Goal: Task Accomplishment & Management: Complete application form

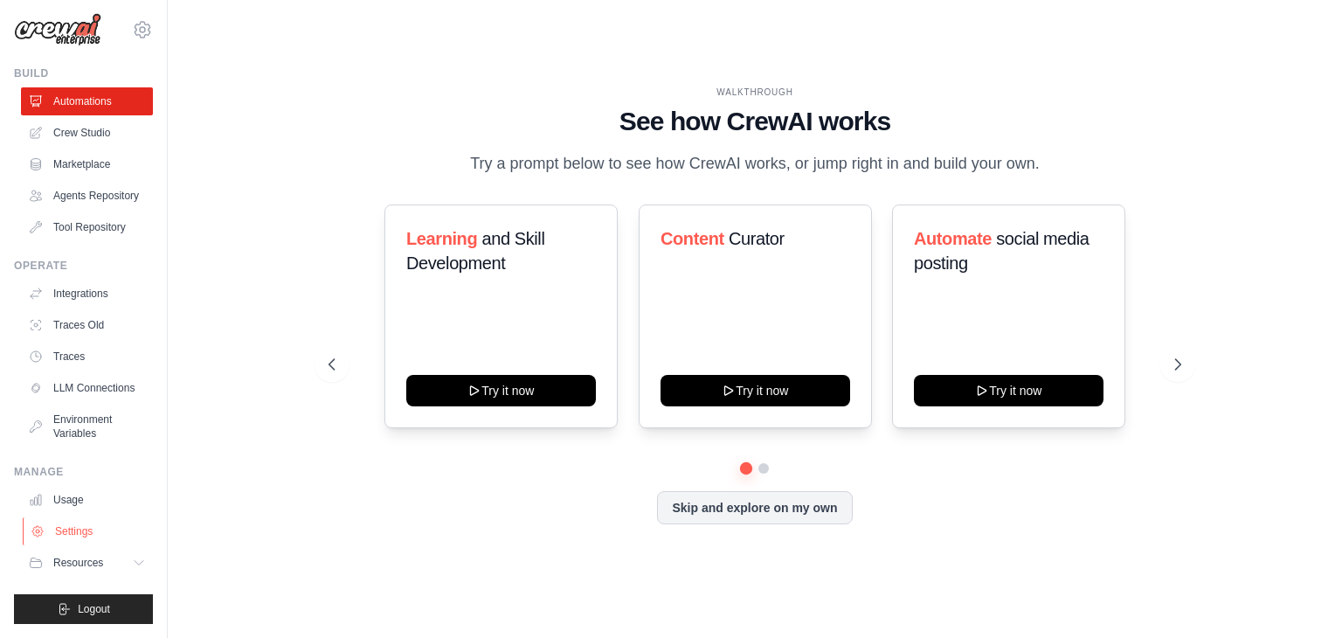
click at [73, 541] on link "Settings" at bounding box center [89, 531] width 132 height 28
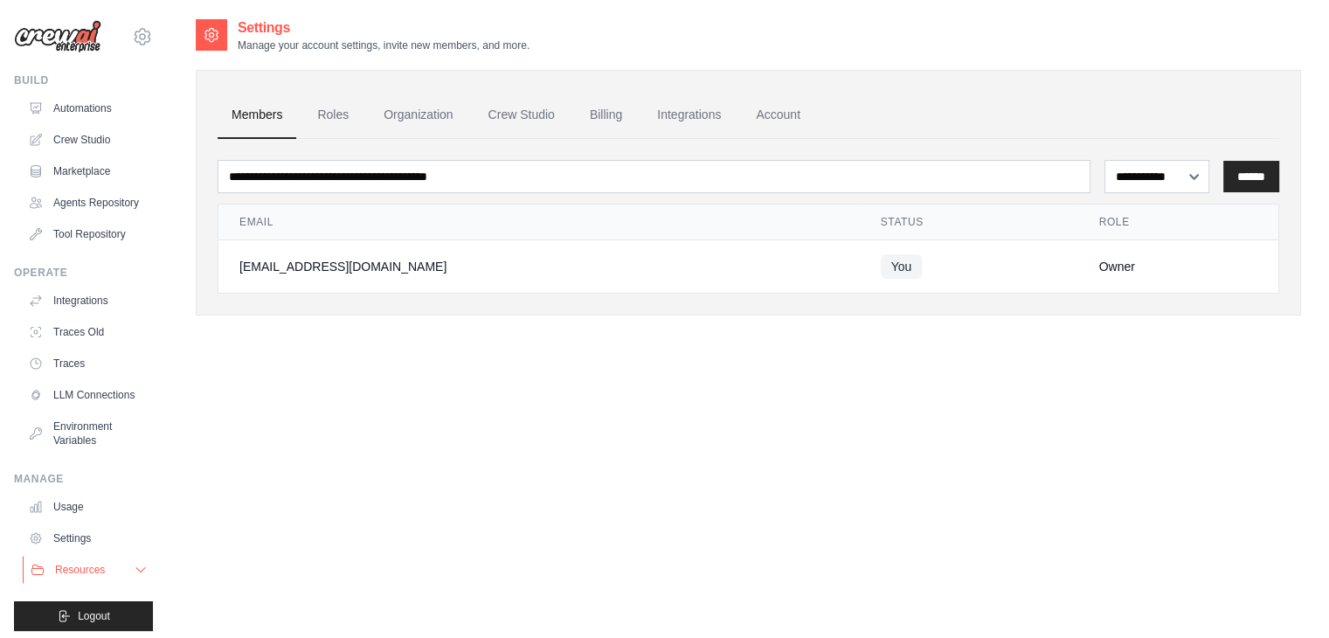
click at [91, 577] on span "Resources" at bounding box center [80, 570] width 50 height 14
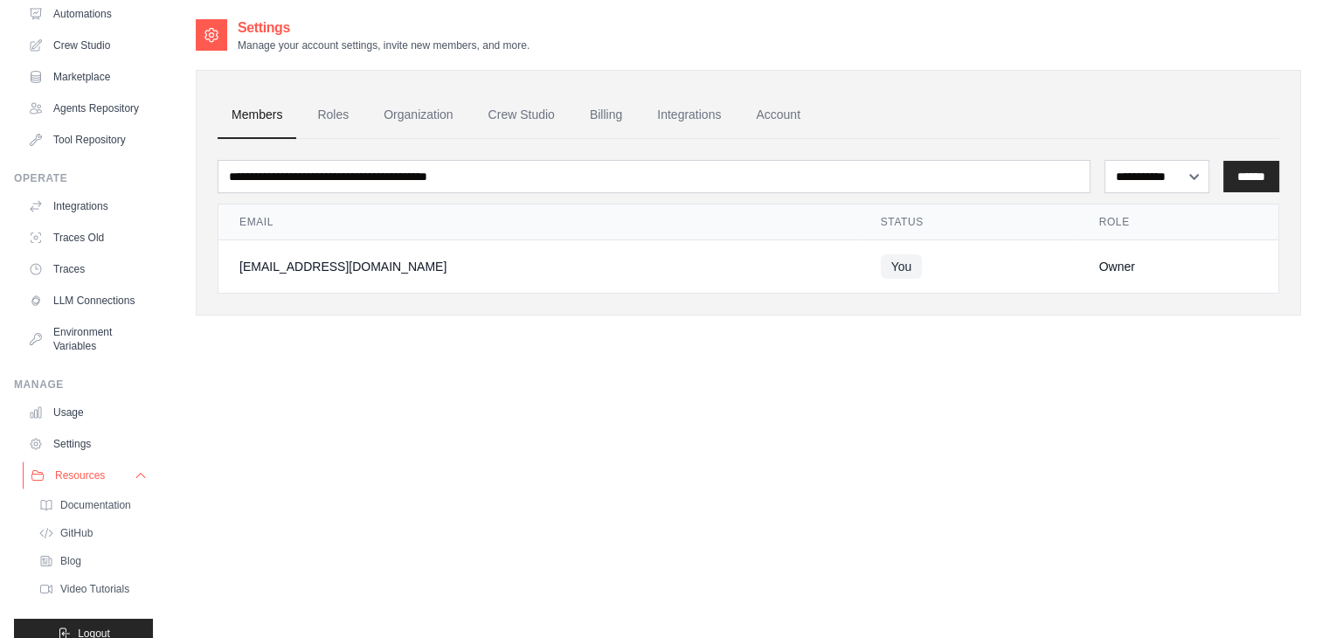
scroll to position [147, 0]
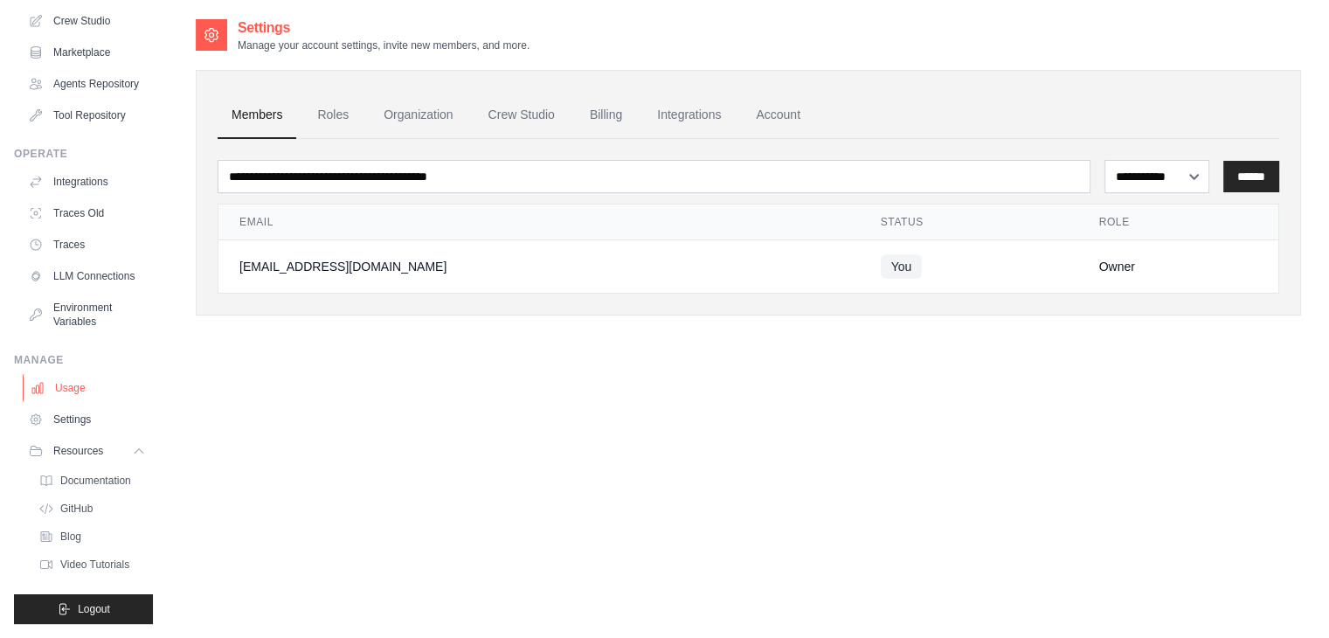
click at [72, 393] on link "Usage" at bounding box center [89, 388] width 132 height 28
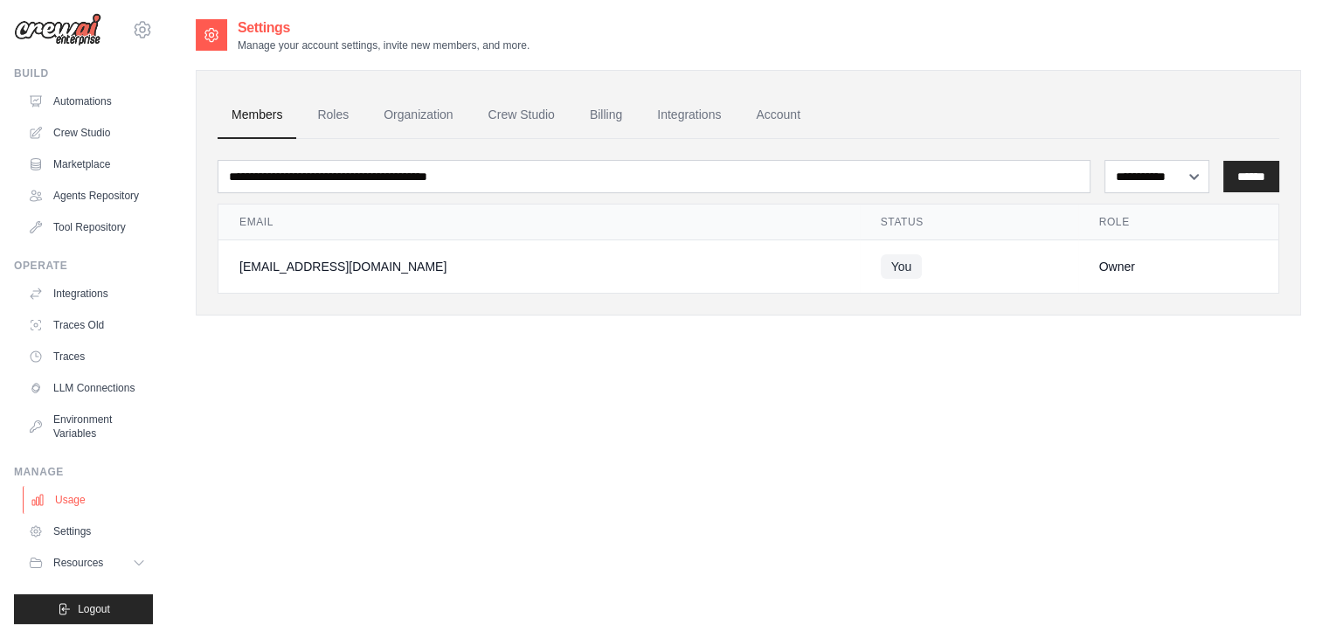
scroll to position [35, 0]
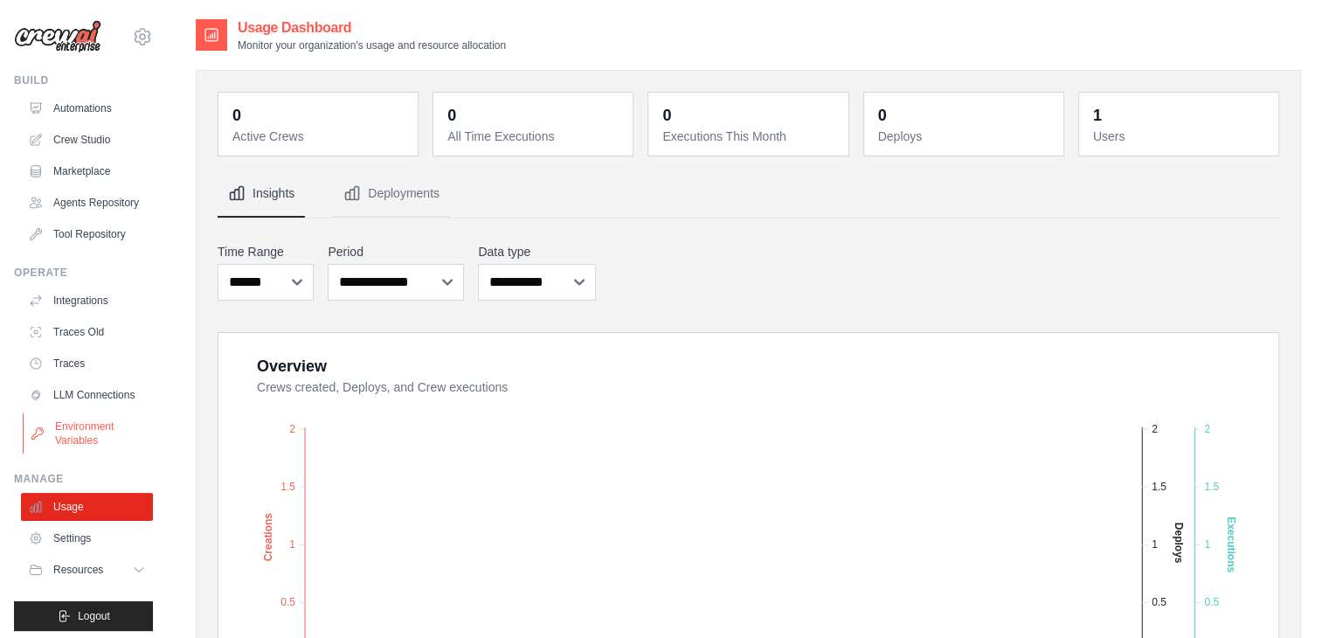
click at [73, 454] on link "Environment Variables" at bounding box center [89, 434] width 132 height 42
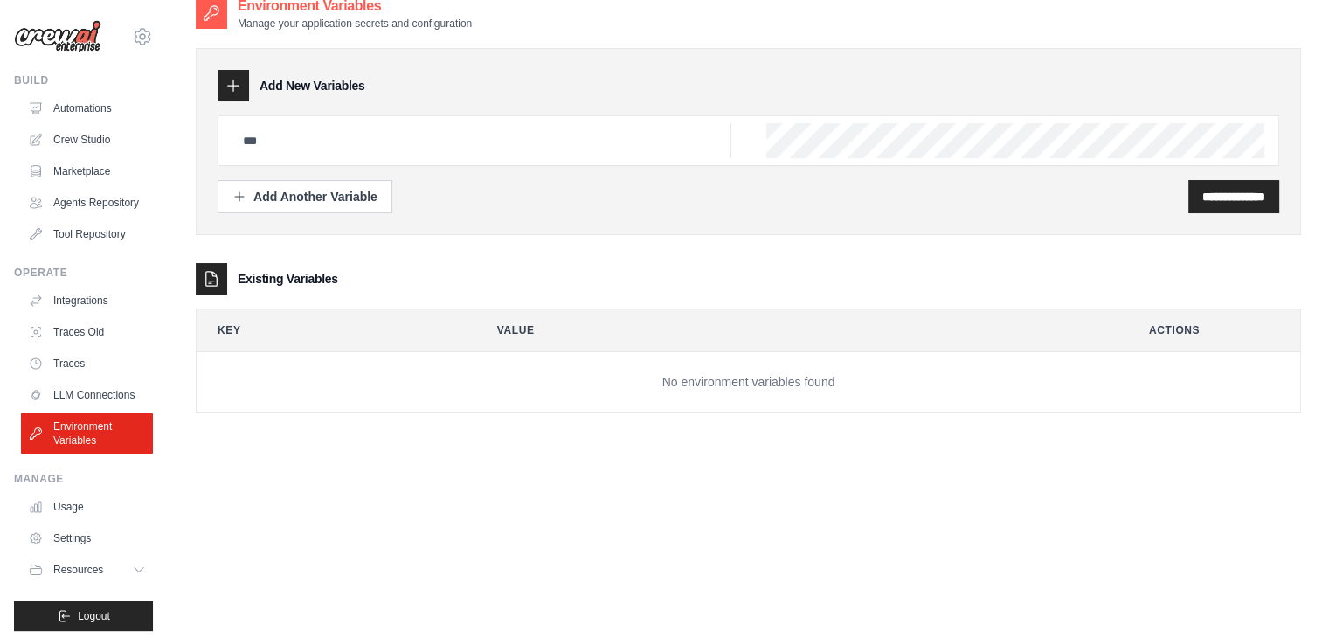
scroll to position [35, 0]
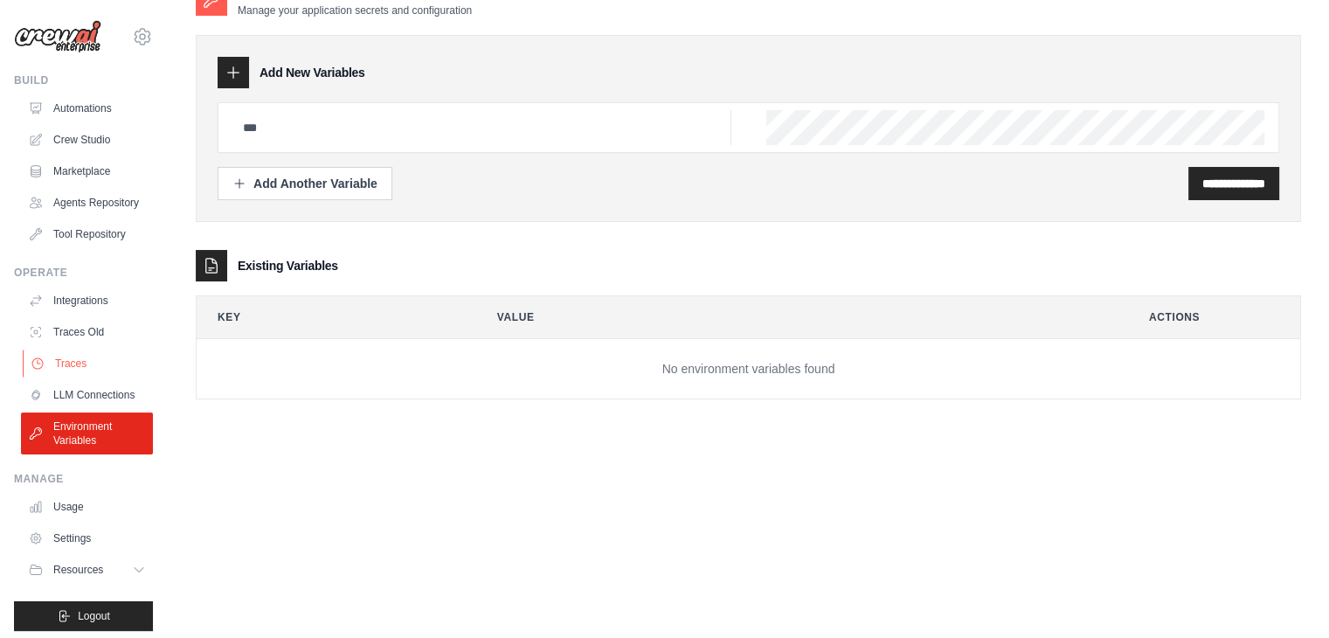
click at [59, 378] on link "Traces" at bounding box center [89, 364] width 132 height 28
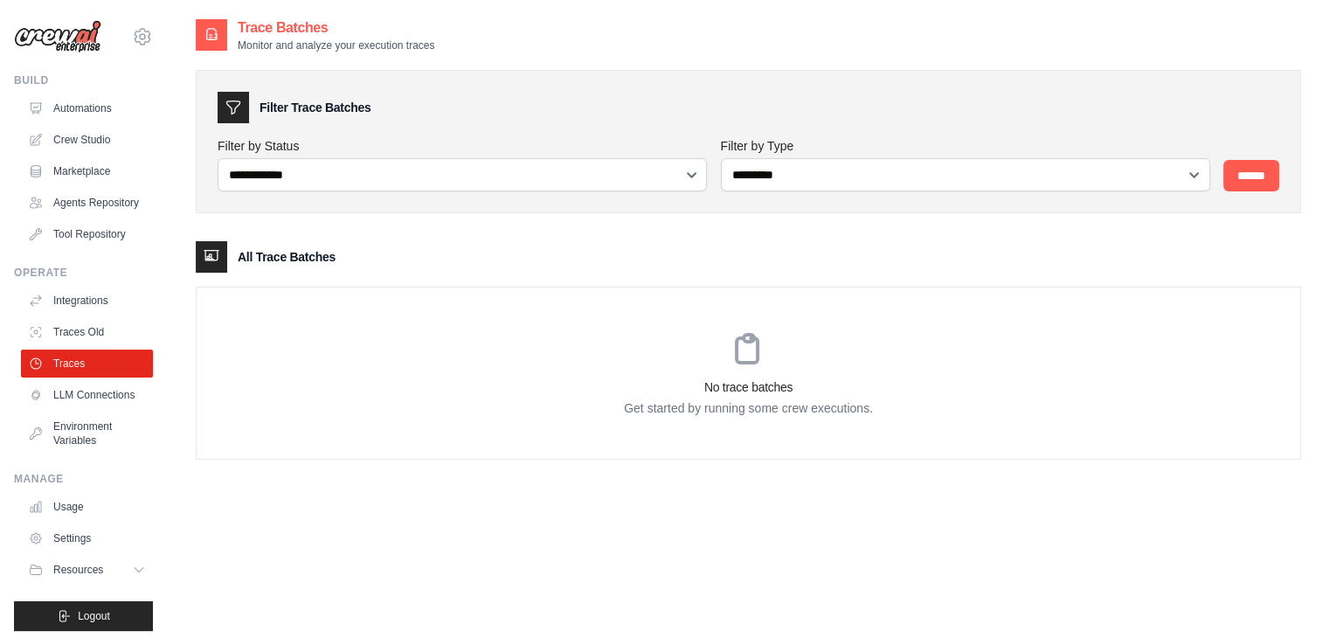
click at [71, 409] on link "LLM Connections" at bounding box center [87, 395] width 132 height 28
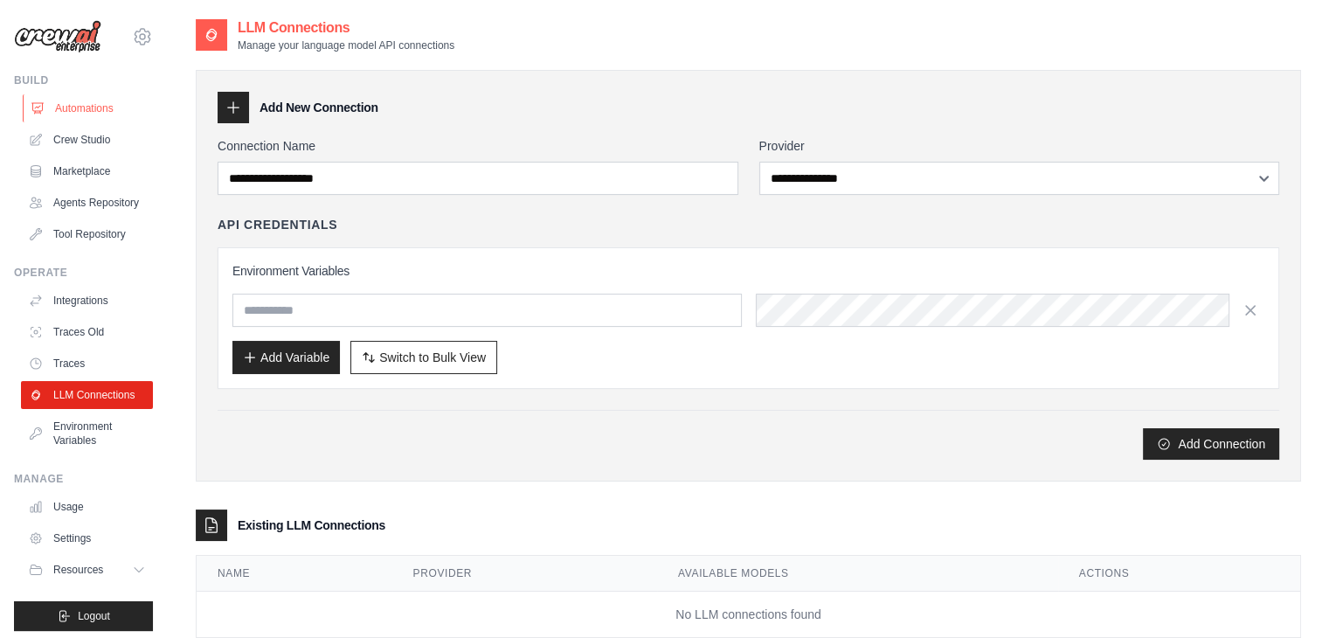
click at [98, 114] on link "Automations" at bounding box center [89, 108] width 132 height 28
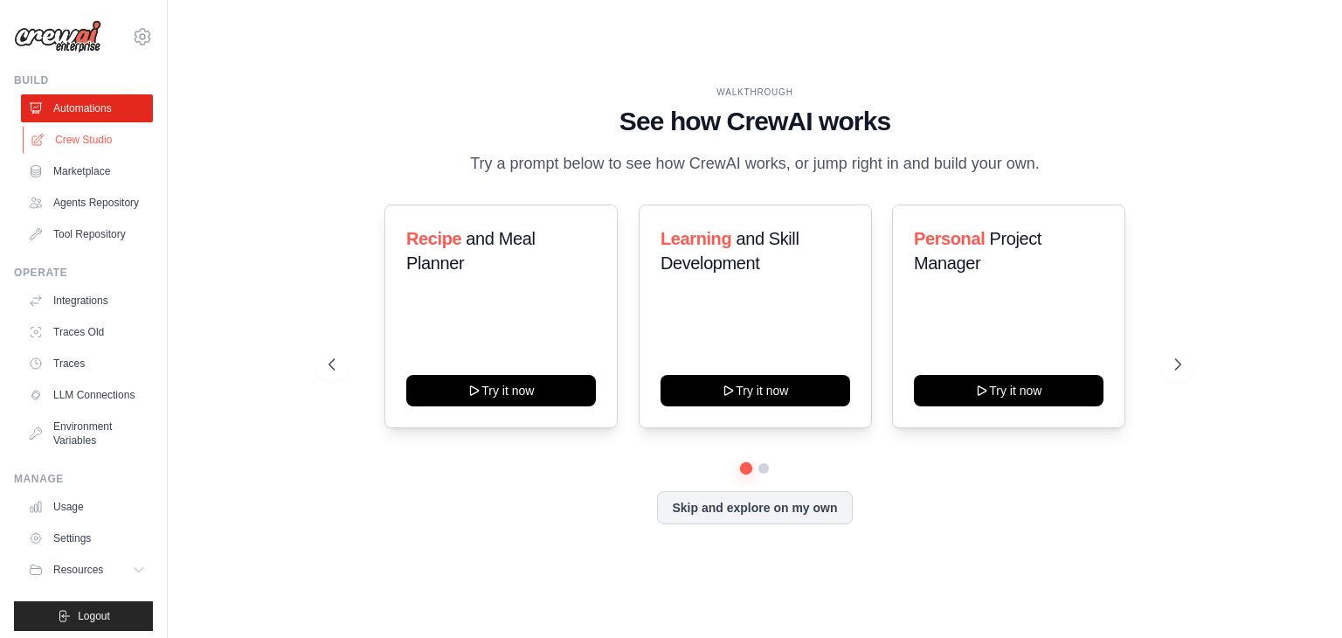
click at [41, 141] on icon at bounding box center [38, 140] width 14 height 14
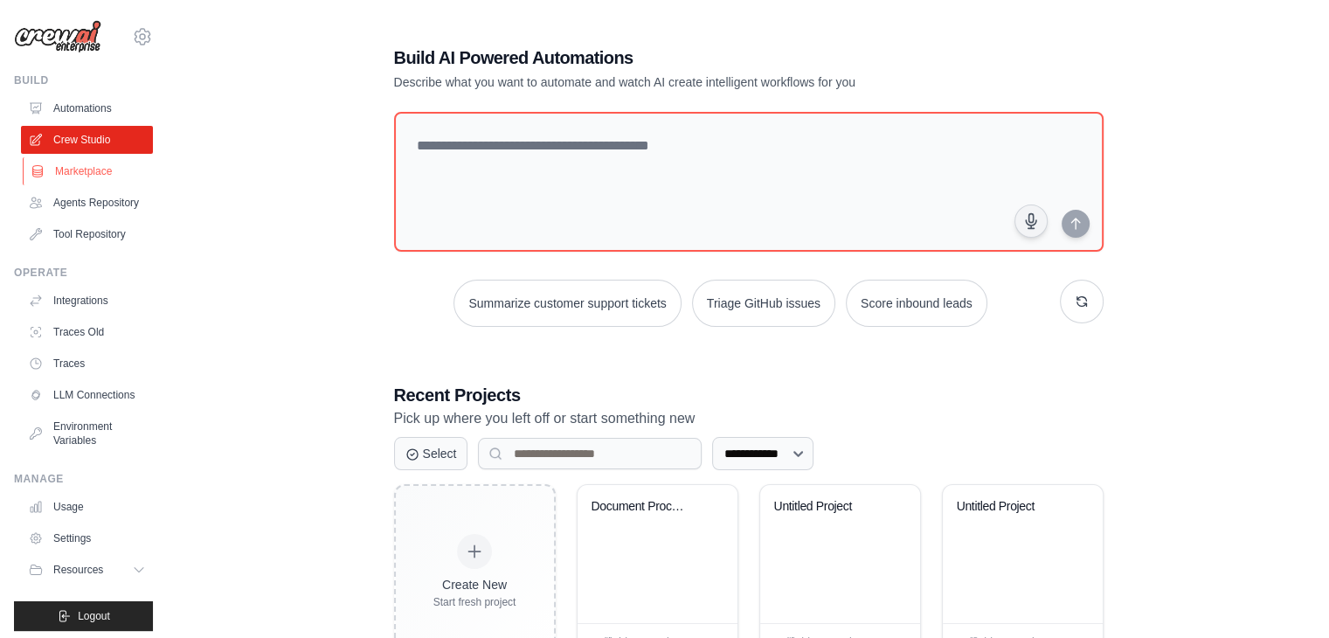
click at [56, 164] on link "Marketplace" at bounding box center [89, 171] width 132 height 28
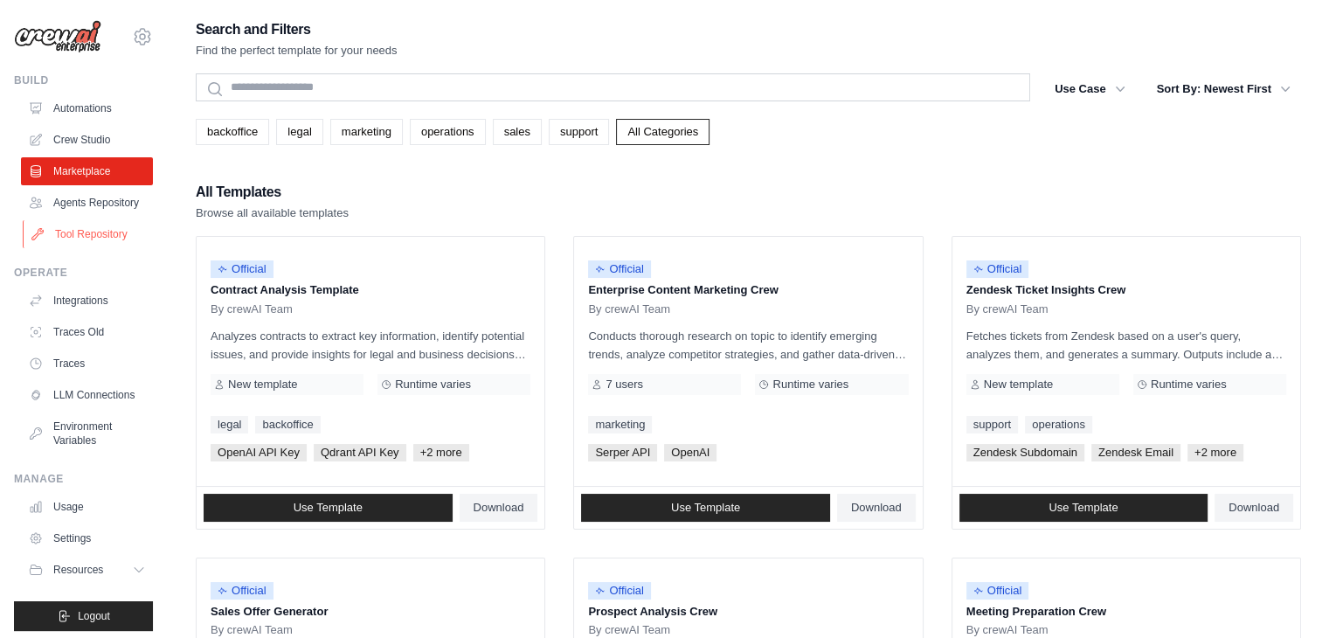
click at [102, 248] on link "Tool Repository" at bounding box center [89, 234] width 132 height 28
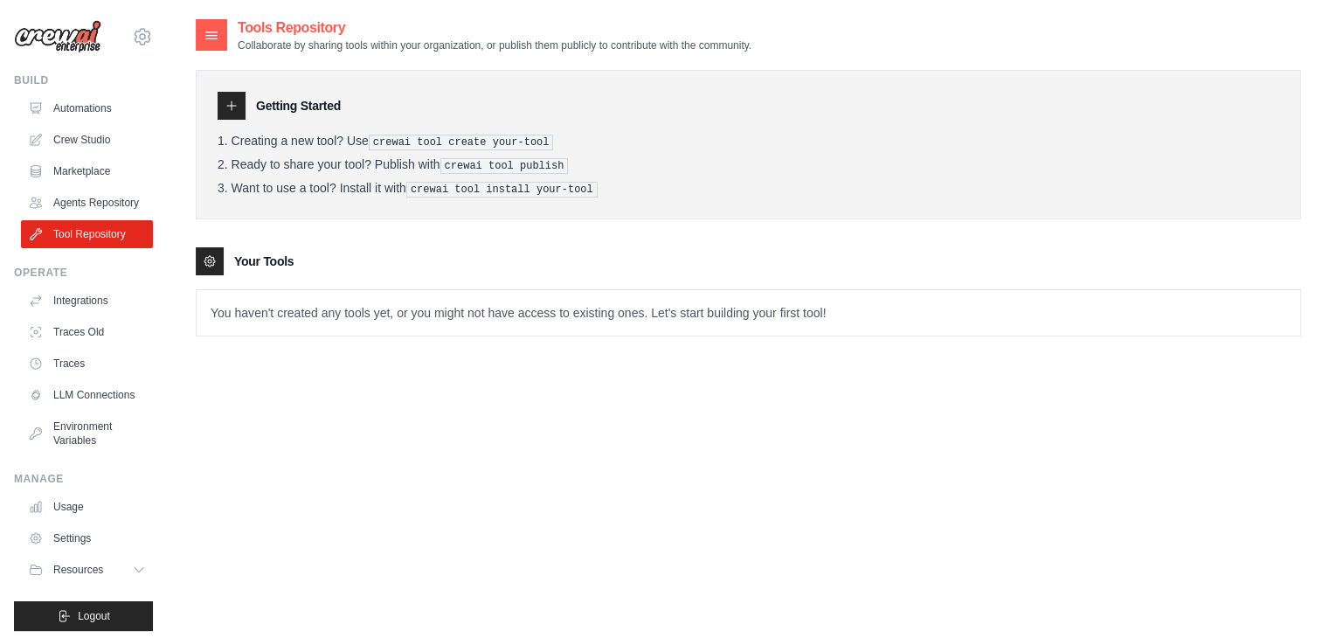
click at [90, 315] on link "Integrations" at bounding box center [87, 301] width 132 height 28
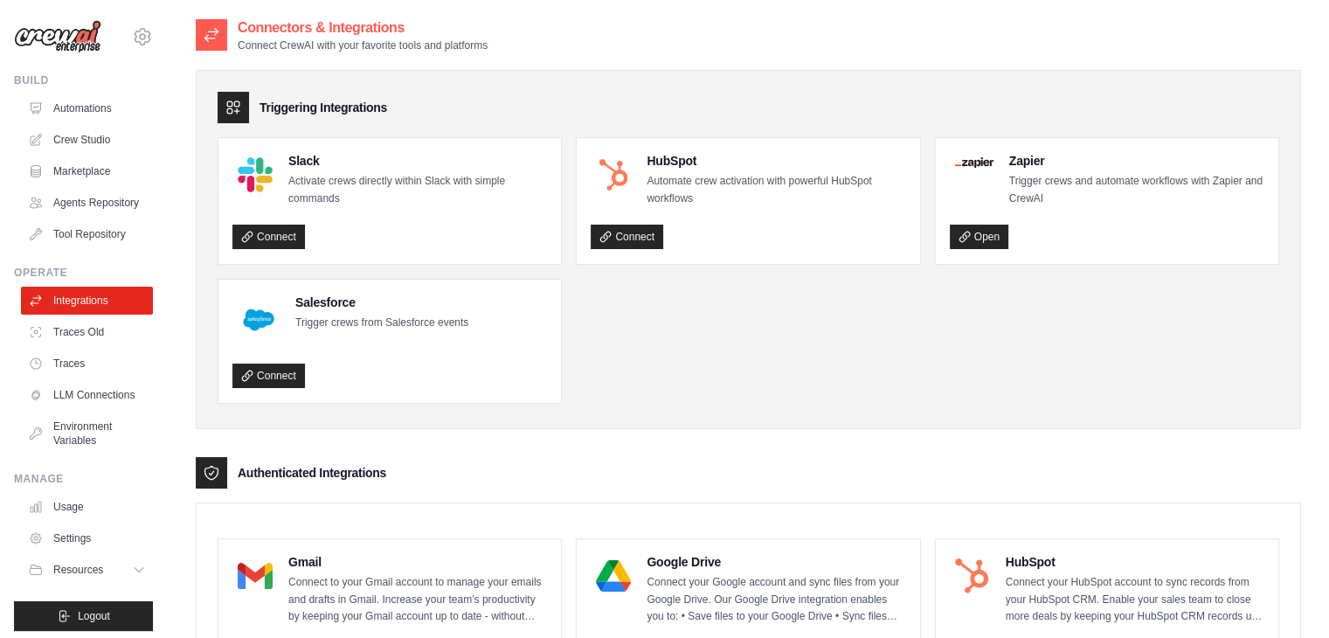
click at [109, 346] on link "Traces Old" at bounding box center [87, 332] width 132 height 28
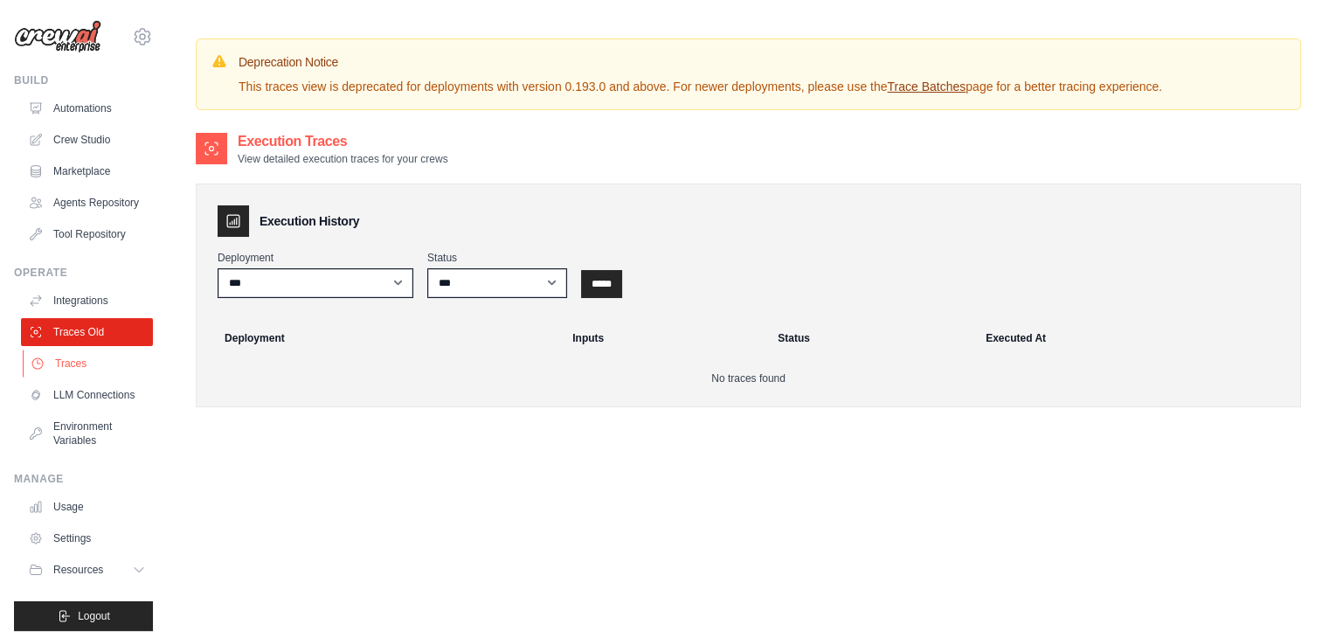
click at [87, 375] on link "Traces" at bounding box center [89, 364] width 132 height 28
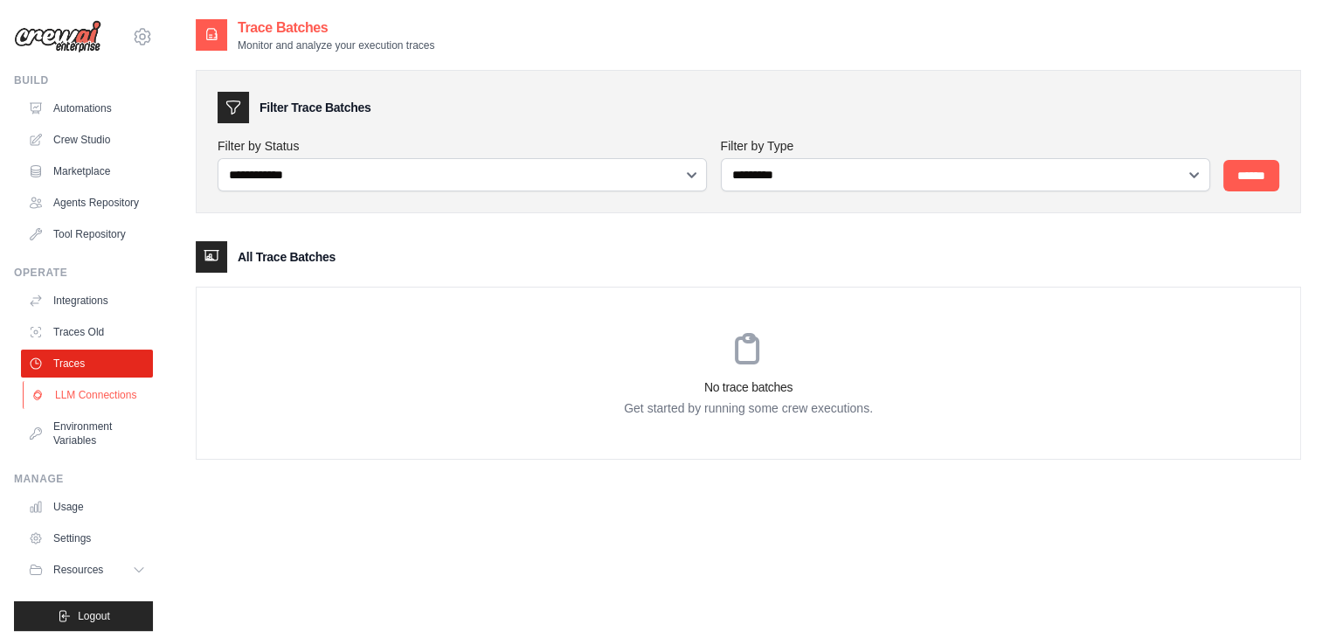
click at [65, 409] on link "LLM Connections" at bounding box center [89, 395] width 132 height 28
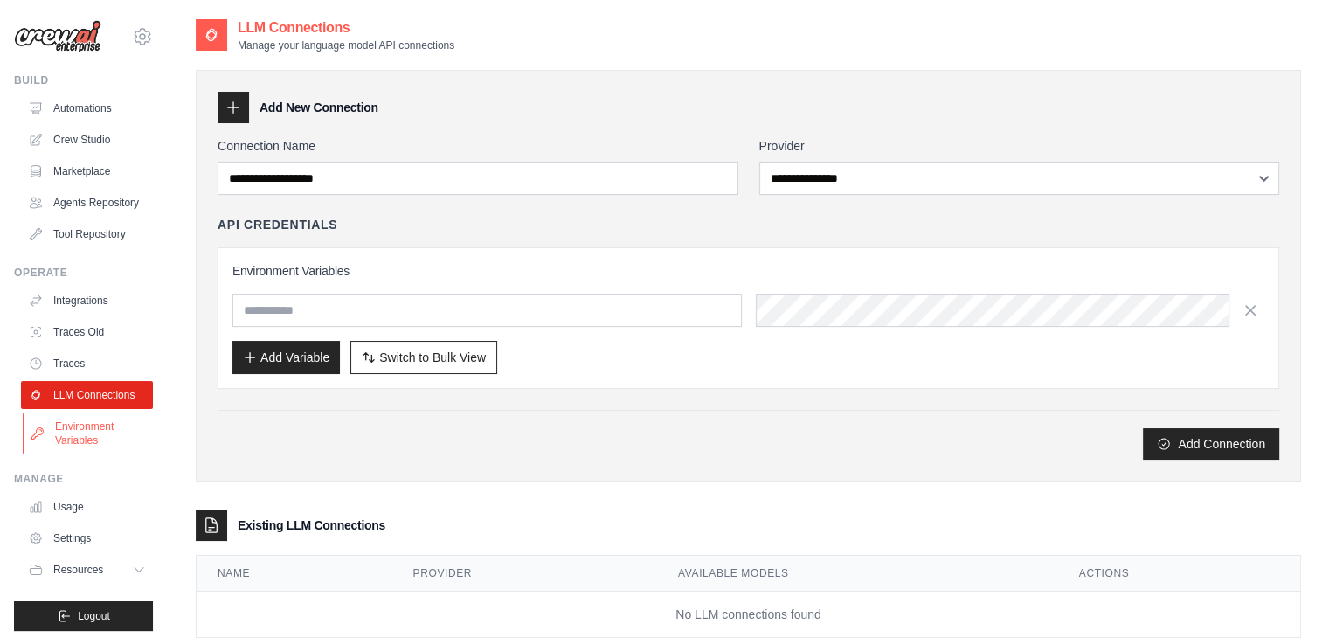
click at [52, 449] on link "Environment Variables" at bounding box center [89, 434] width 132 height 42
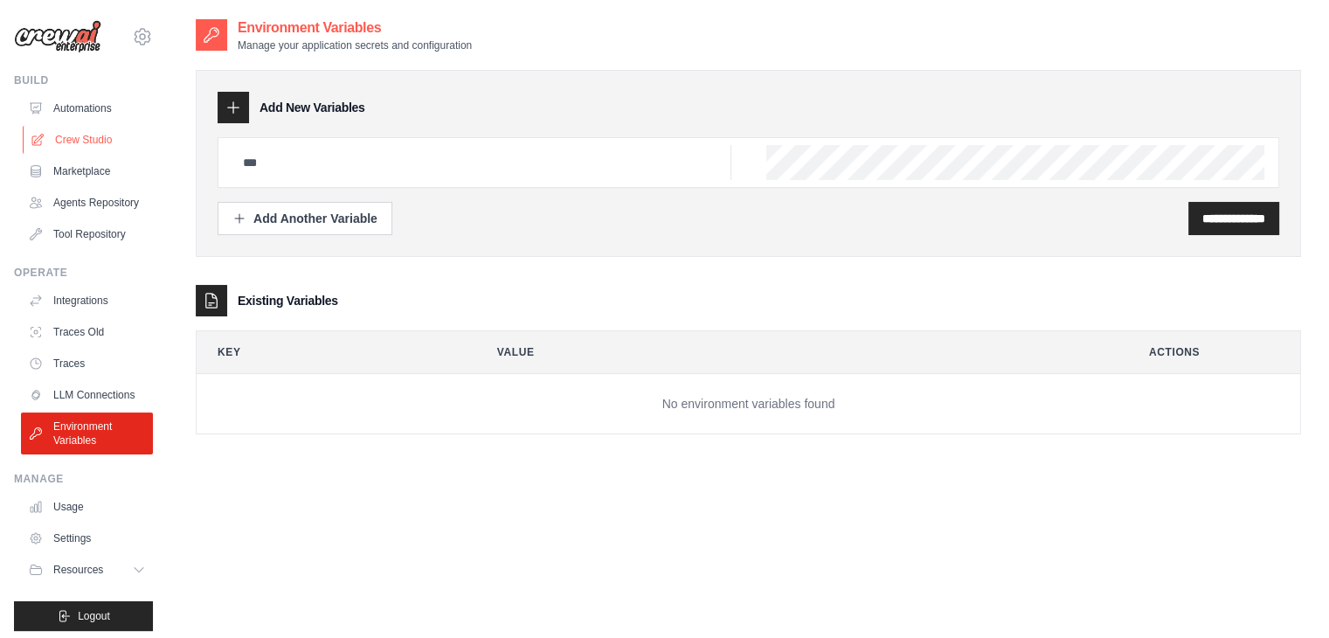
click at [73, 144] on link "Crew Studio" at bounding box center [89, 140] width 132 height 28
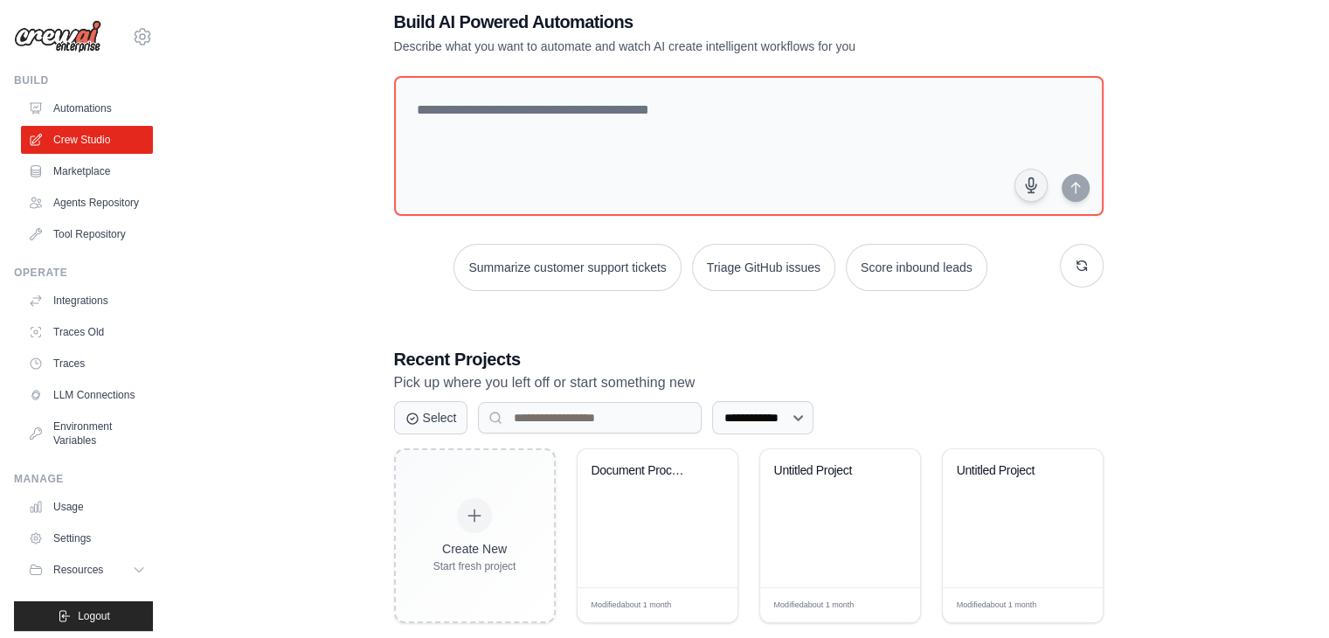
scroll to position [66, 0]
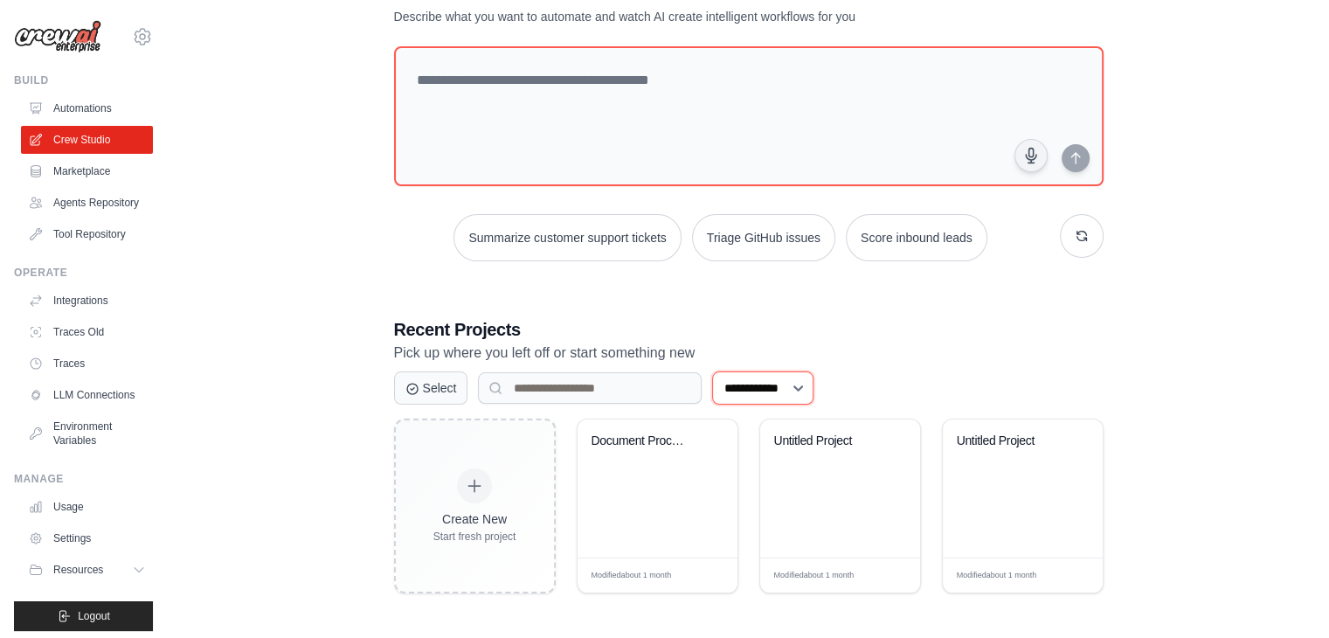
click at [740, 383] on select "**********" at bounding box center [762, 387] width 101 height 33
click at [929, 364] on div "**********" at bounding box center [749, 455] width 710 height 276
click at [92, 206] on link "Agents Repository" at bounding box center [89, 203] width 132 height 28
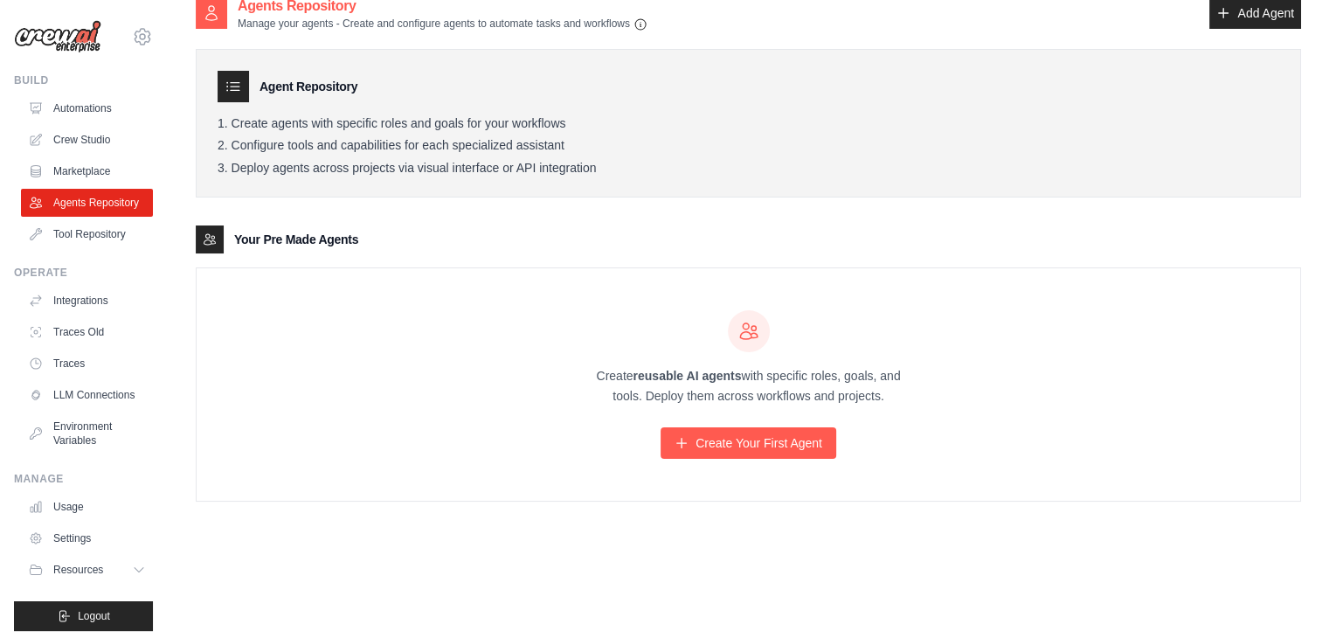
scroll to position [35, 0]
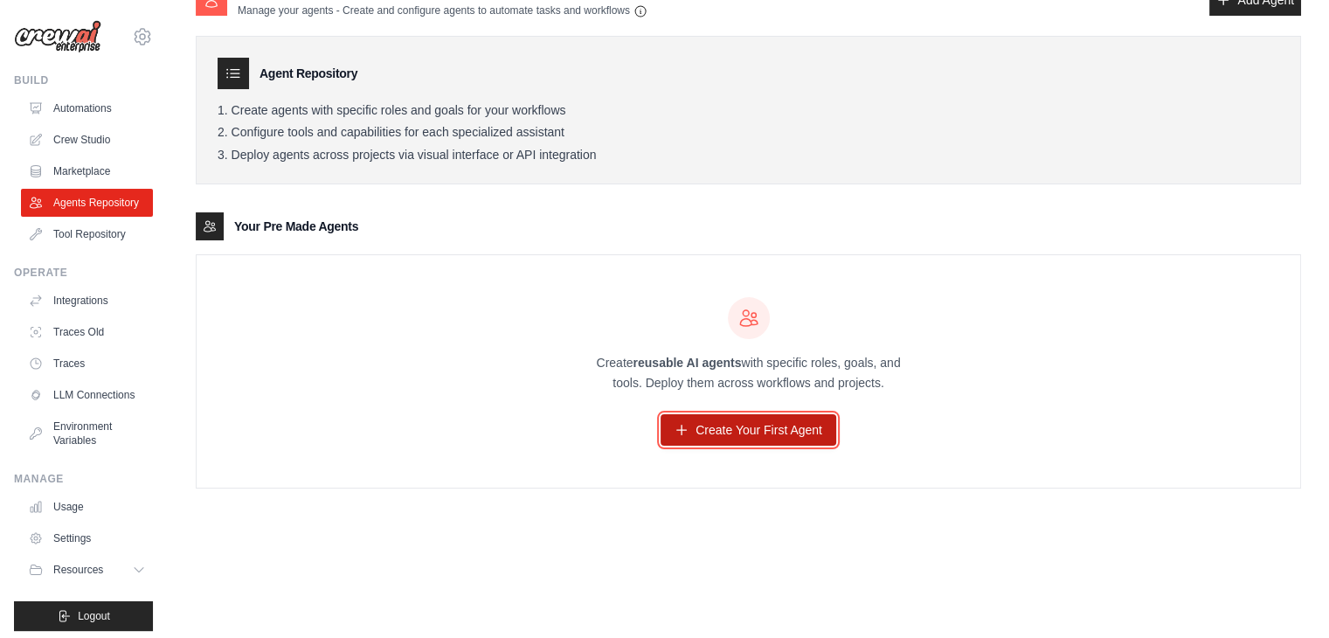
click at [739, 431] on link "Create Your First Agent" at bounding box center [749, 429] width 176 height 31
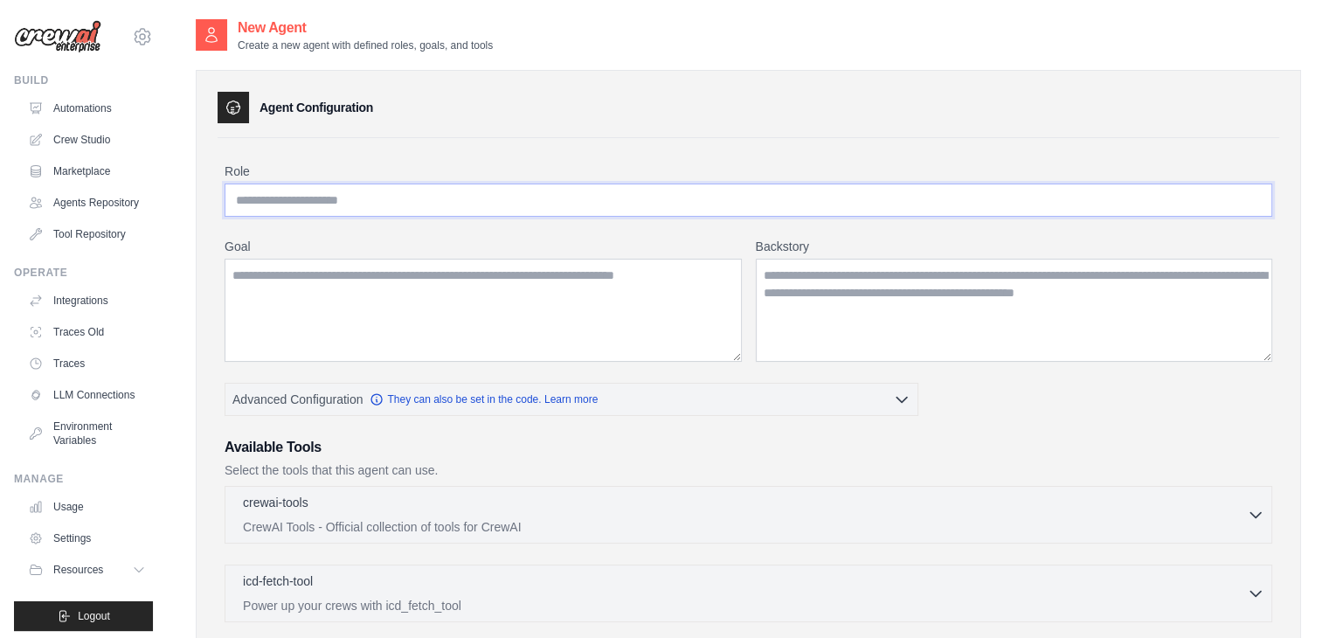
click at [329, 212] on input "Role" at bounding box center [749, 200] width 1048 height 33
click at [273, 198] on input "Role" at bounding box center [749, 200] width 1048 height 33
drag, startPoint x: 335, startPoint y: 197, endPoint x: 664, endPoint y: 203, distance: 329.5
click at [664, 203] on input "**********" at bounding box center [749, 200] width 1048 height 33
type input "**********"
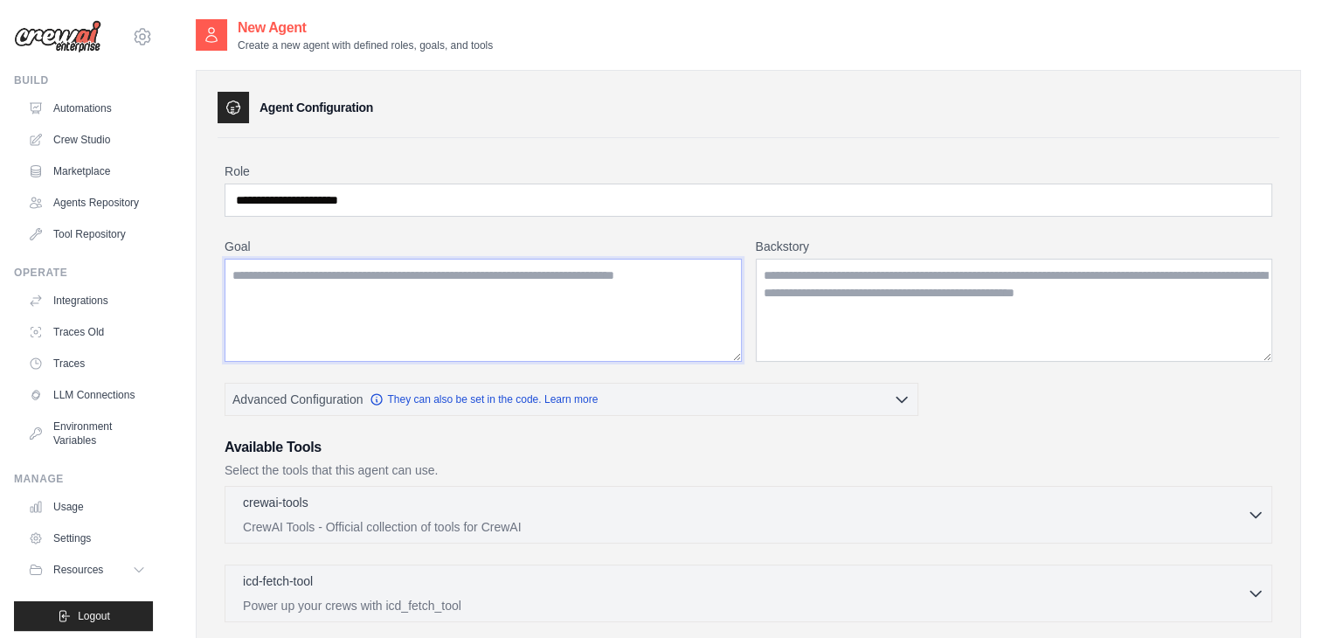
click at [292, 302] on textarea "Goal" at bounding box center [483, 310] width 517 height 103
drag, startPoint x: 713, startPoint y: 275, endPoint x: 217, endPoint y: 277, distance: 496.4
click at [257, 277] on textarea "Goal" at bounding box center [483, 310] width 517 height 103
click at [280, 284] on textarea "Goal" at bounding box center [483, 310] width 517 height 103
paste textarea "**********"
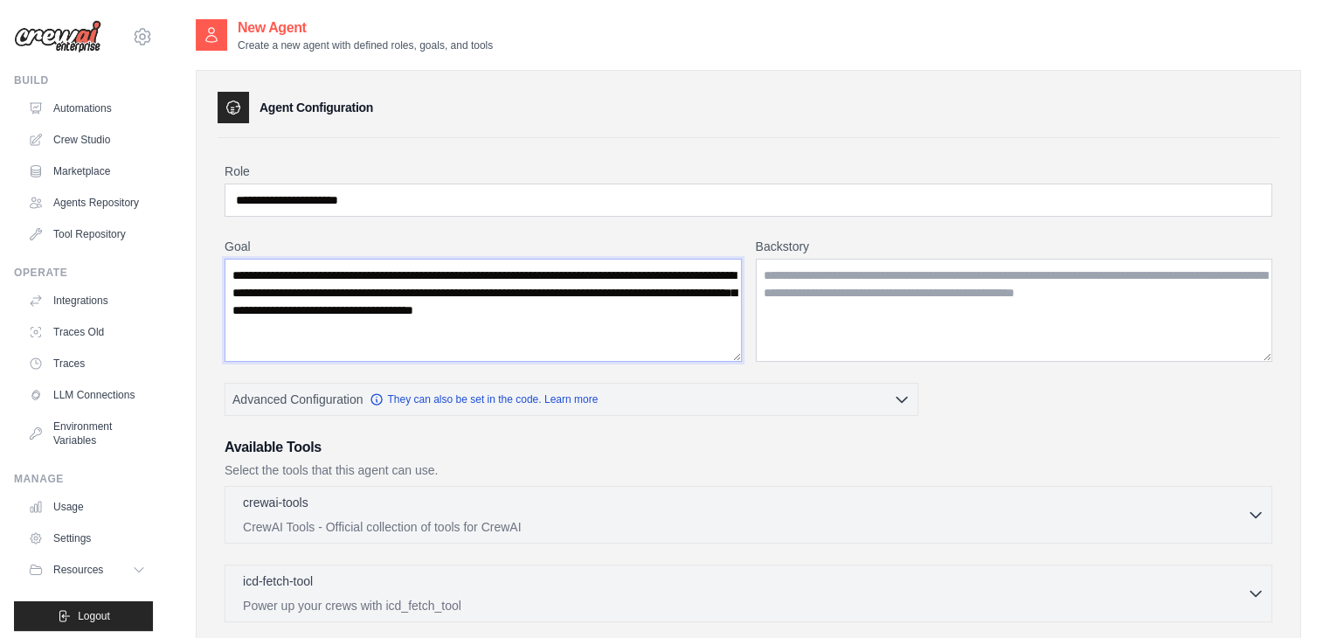
drag, startPoint x: 260, startPoint y: 273, endPoint x: 227, endPoint y: 274, distance: 32.4
click at [227, 274] on textarea "**********" at bounding box center [483, 310] width 517 height 103
drag, startPoint x: 287, startPoint y: 274, endPoint x: 212, endPoint y: 280, distance: 74.5
click at [212, 280] on div "**********" at bounding box center [749, 508] width 1106 height 877
type textarea "**********"
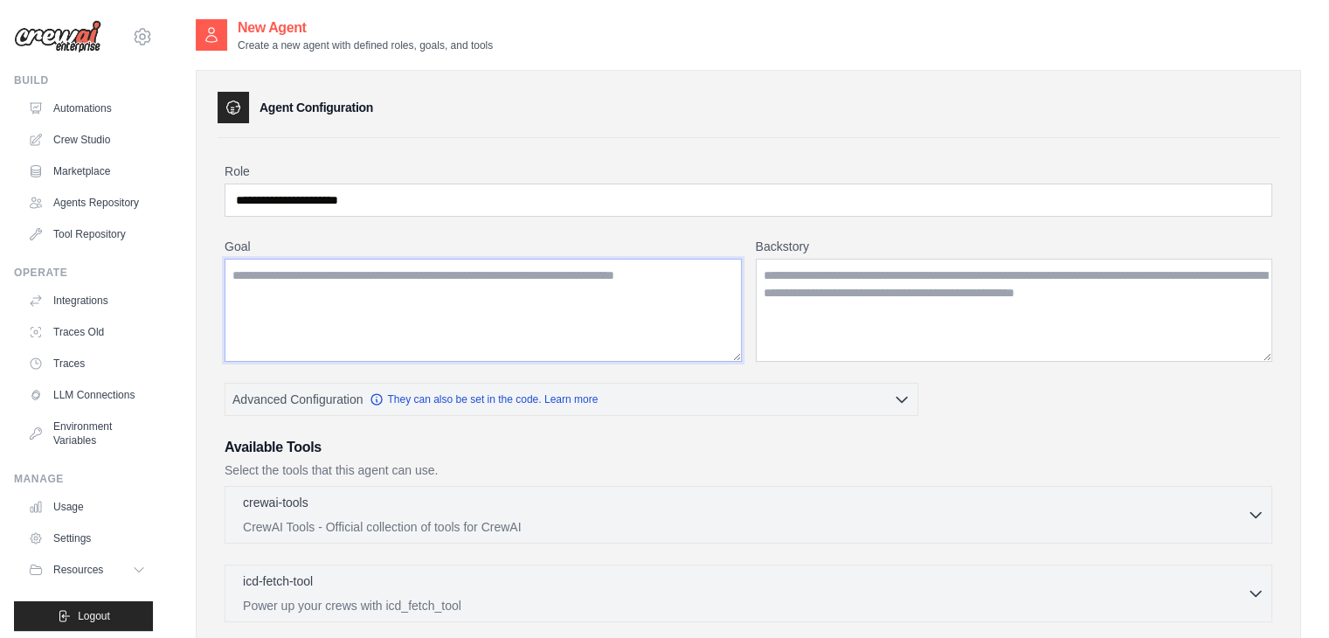
paste textarea "**********"
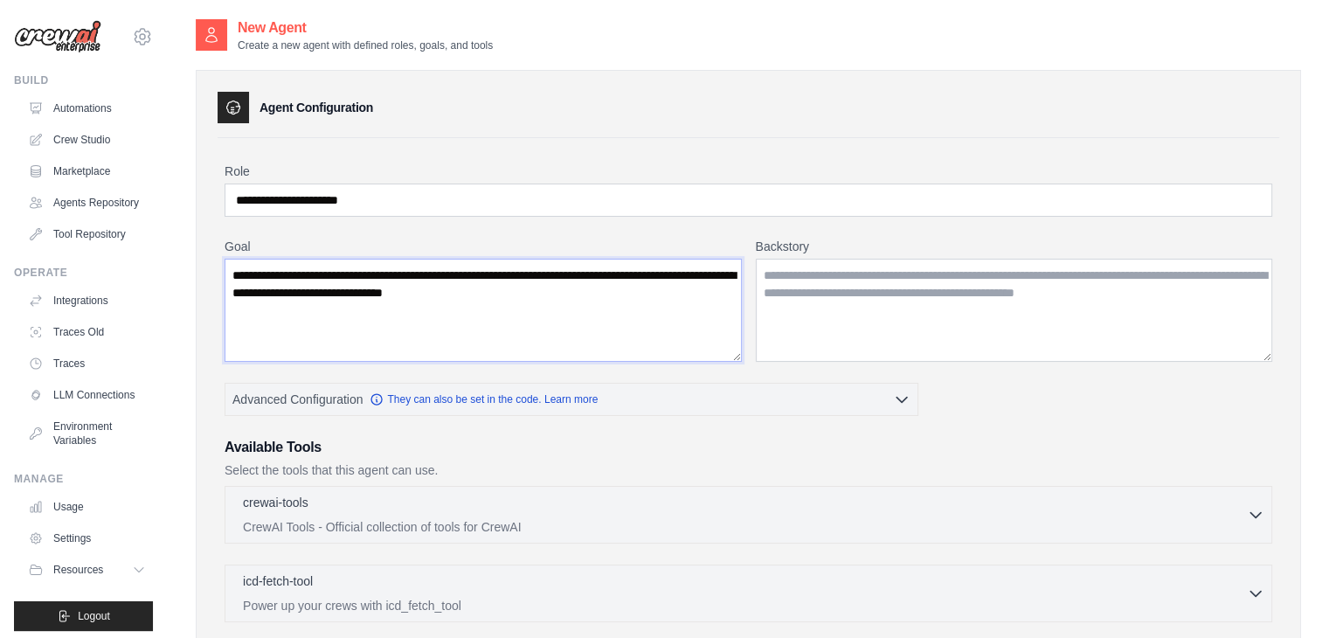
type textarea "**********"
click at [792, 265] on textarea "Backstory" at bounding box center [1014, 310] width 517 height 103
paste textarea "**********"
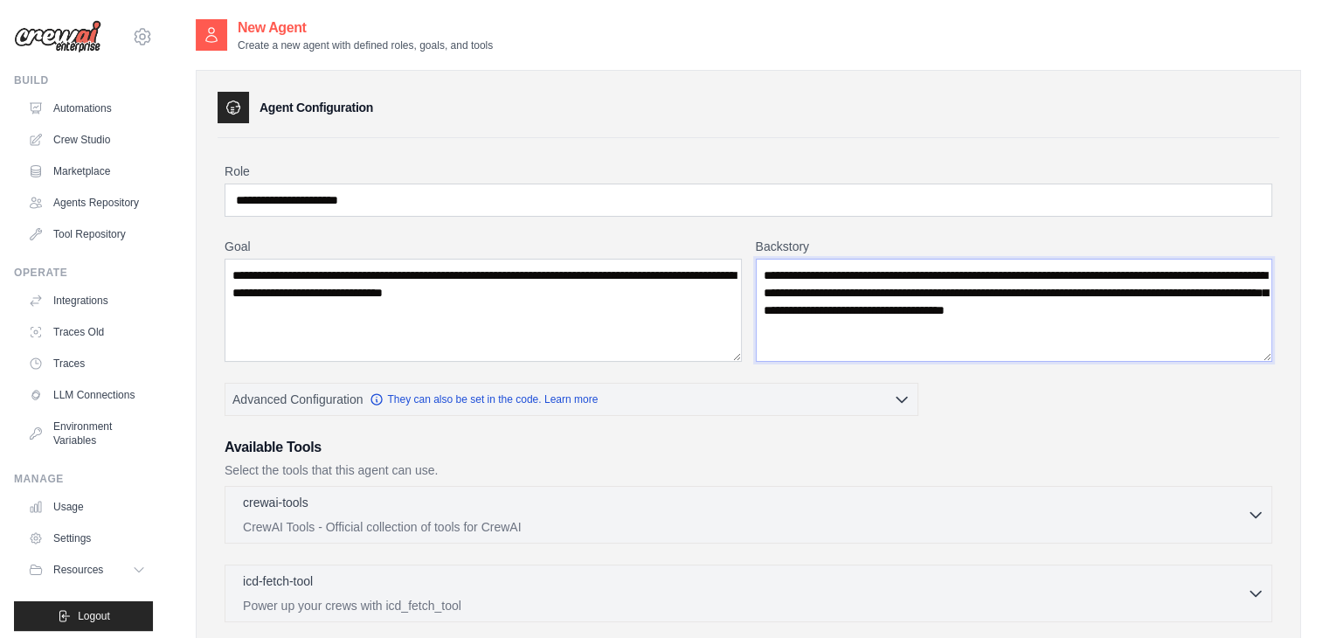
drag, startPoint x: 822, startPoint y: 272, endPoint x: 747, endPoint y: 274, distance: 74.3
click at [747, 274] on div "**********" at bounding box center [749, 300] width 1048 height 124
type textarea "**********"
drag, startPoint x: 392, startPoint y: 194, endPoint x: 185, endPoint y: 200, distance: 206.3
click at [185, 200] on div "**********" at bounding box center [749, 495] width 1162 height 957
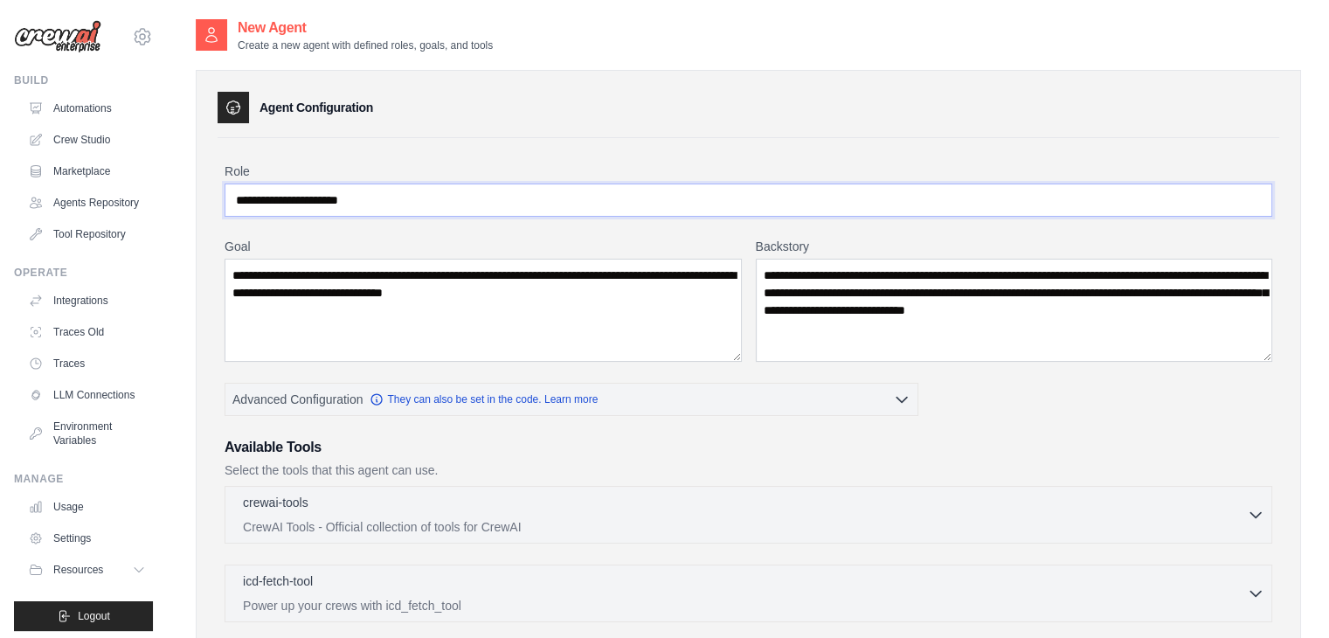
paste input "text"
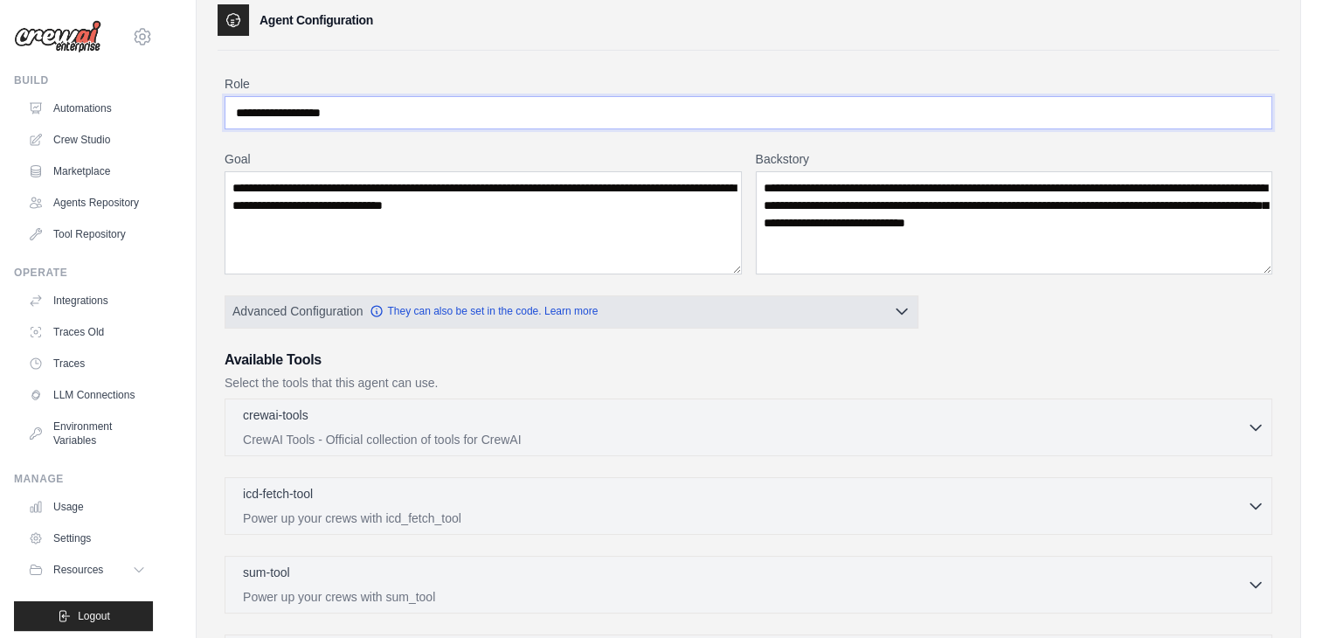
type input "**********"
click at [864, 312] on button "Advanced Configuration They can also be set in the code. Learn more" at bounding box center [571, 310] width 692 height 31
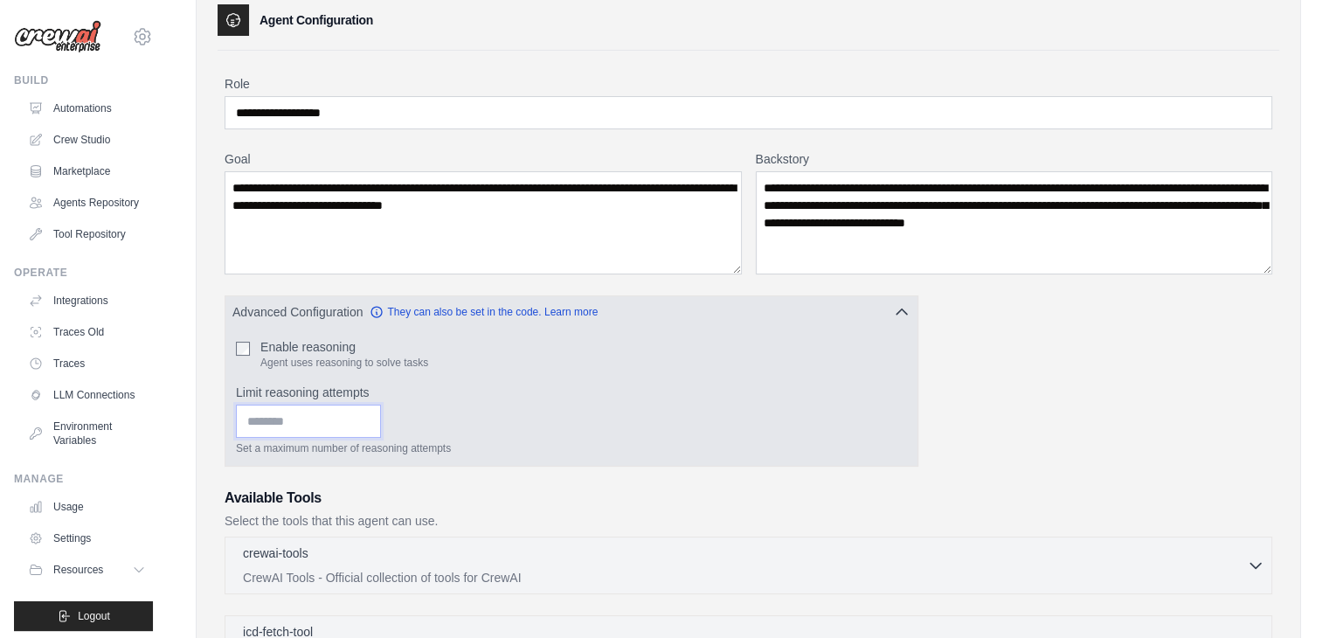
click at [256, 429] on input "Limit reasoning attempts" at bounding box center [308, 421] width 145 height 33
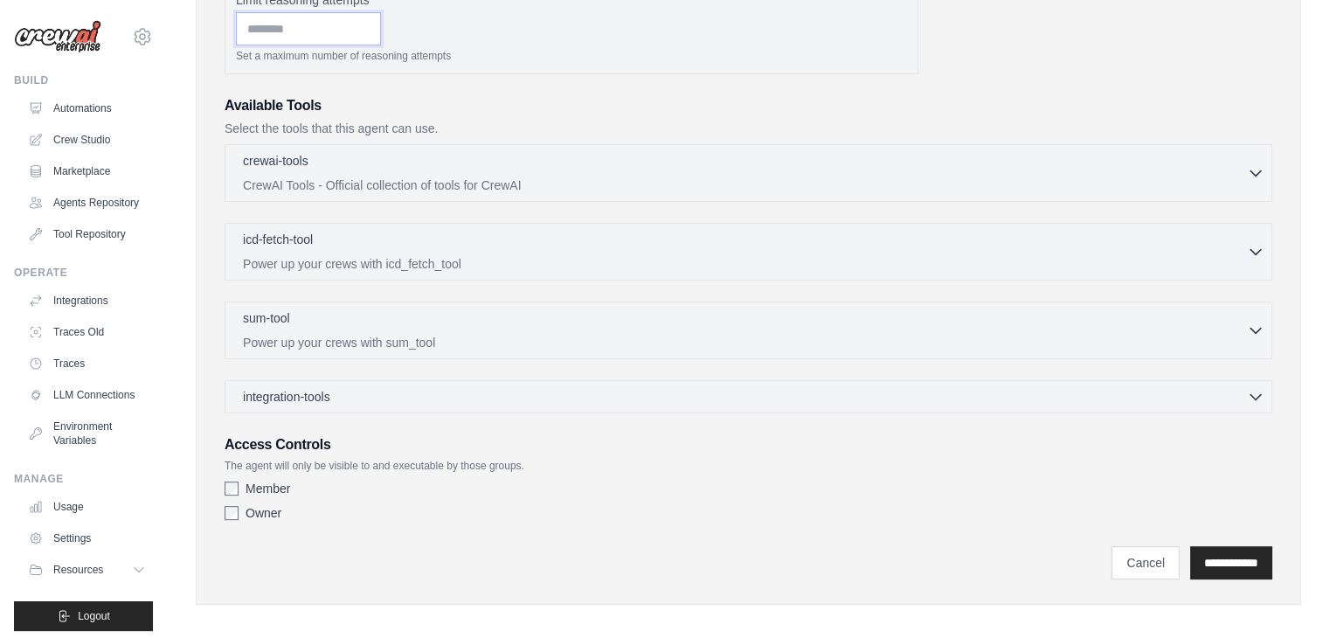
scroll to position [489, 0]
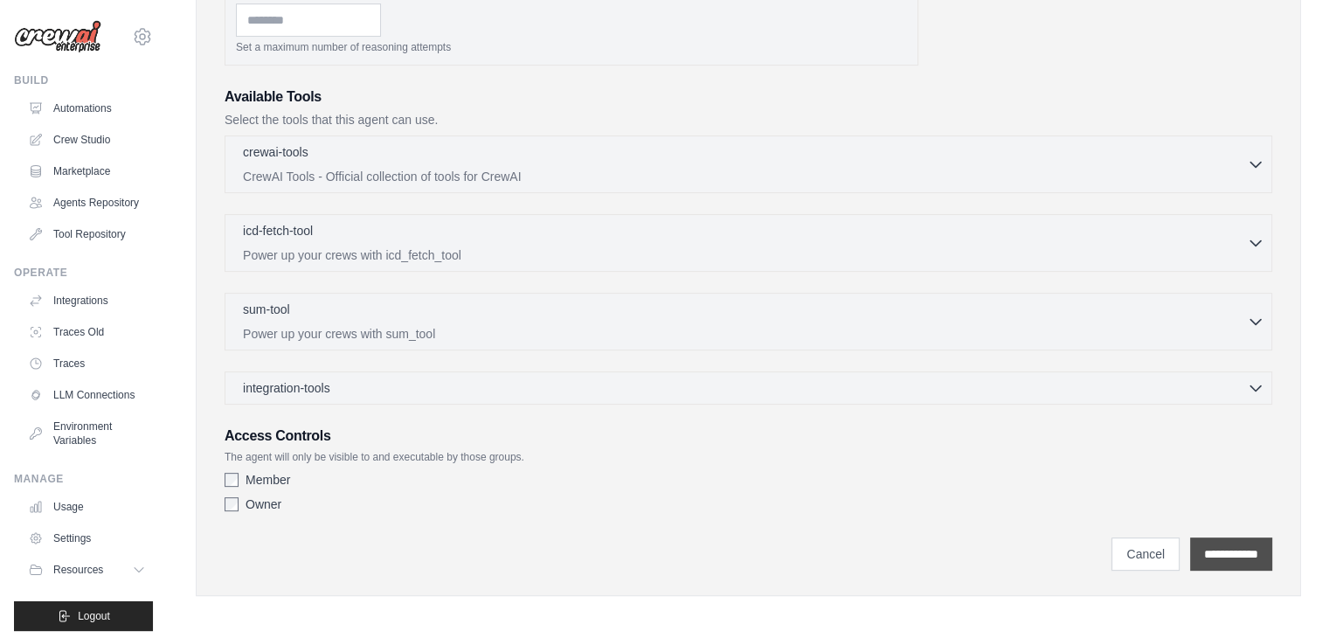
click at [1223, 550] on input "**********" at bounding box center [1231, 553] width 82 height 33
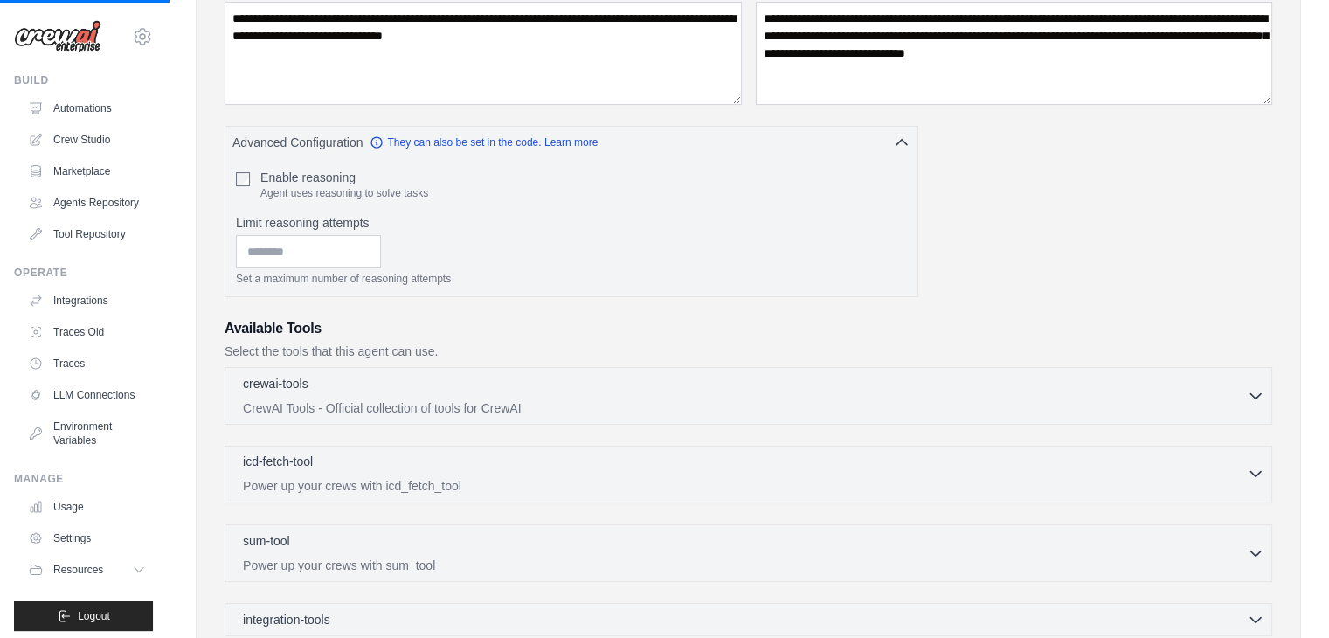
scroll to position [226, 0]
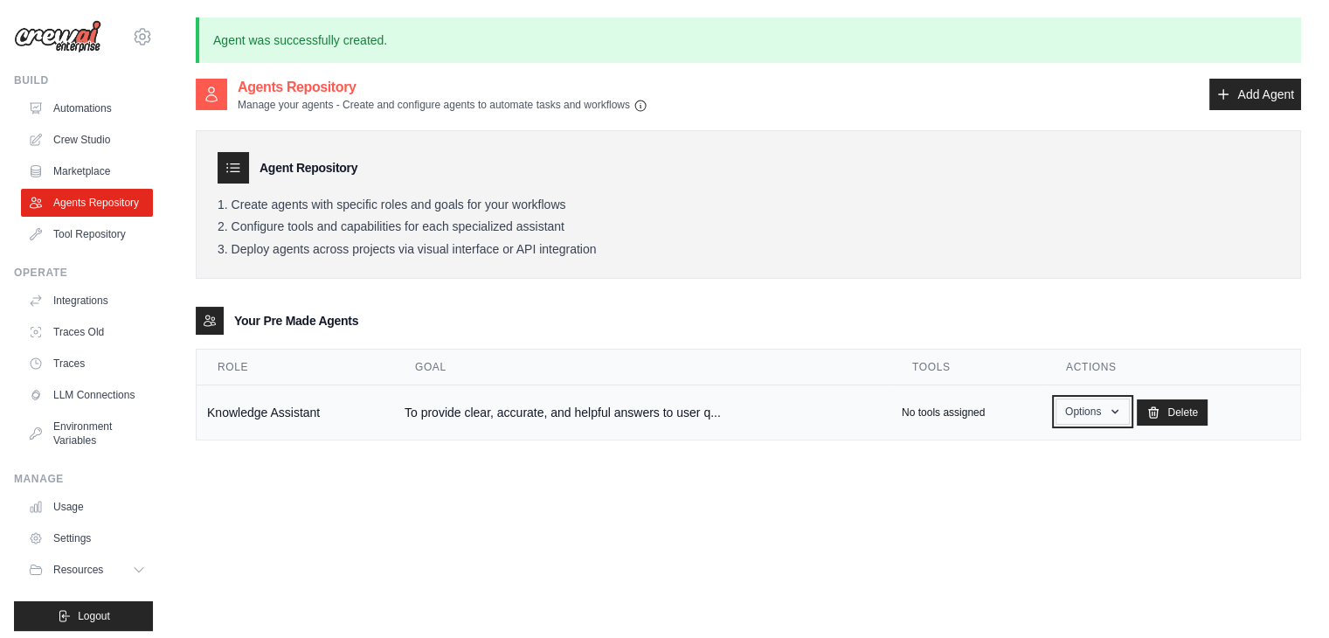
click at [1094, 412] on button "Options" at bounding box center [1093, 412] width 74 height 26
click at [251, 408] on td "Knowledge Assistant" at bounding box center [296, 412] width 198 height 55
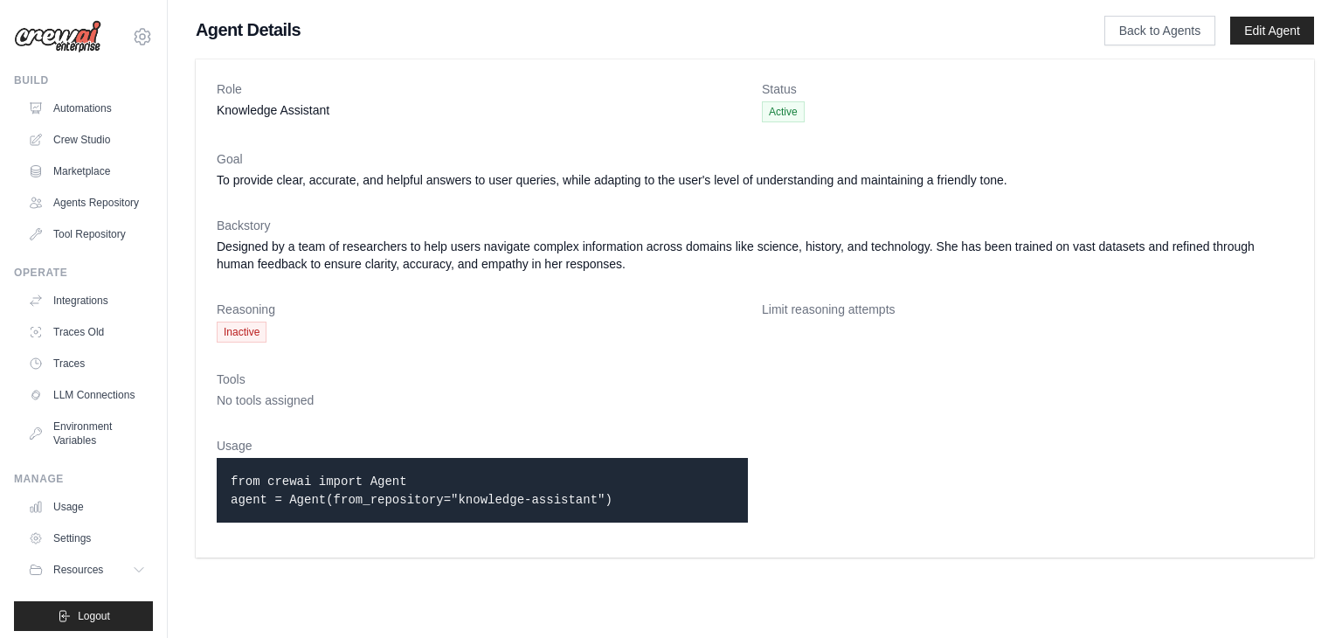
drag, startPoint x: 228, startPoint y: 475, endPoint x: 420, endPoint y: 531, distance: 200.2
click at [416, 474] on div "from crewai import Agent agent = Agent(from_repository="knowledge-assistant")" at bounding box center [482, 490] width 531 height 65
drag, startPoint x: 232, startPoint y: 503, endPoint x: 630, endPoint y: 511, distance: 397.8
click at [630, 511] on div "from crewai import Agent agent = Agent(from_repository="knowledge-assistant")" at bounding box center [482, 490] width 531 height 65
drag, startPoint x: 227, startPoint y: 474, endPoint x: 650, endPoint y: 501, distance: 423.9
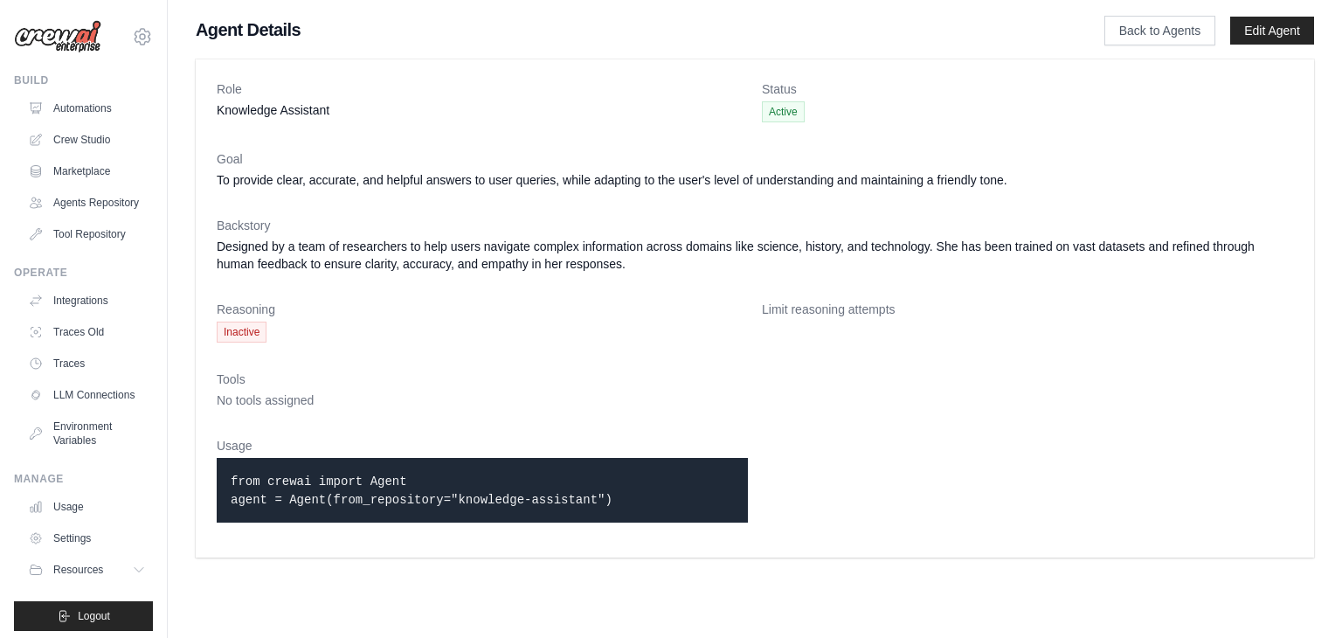
click at [594, 493] on div "from crewai import Agent agent = Agent(from_repository="knowledge-assistant")" at bounding box center [482, 490] width 531 height 65
click at [650, 501] on p "from crewai import Agent agent = Agent(from_repository="knowledge-assistant")" at bounding box center [482, 490] width 503 height 37
drag, startPoint x: 874, startPoint y: 325, endPoint x: 916, endPoint y: 325, distance: 42.0
click at [916, 325] on div "Limit reasoning attempts" at bounding box center [1027, 322] width 531 height 42
click at [84, 114] on link "Automations" at bounding box center [89, 108] width 132 height 28
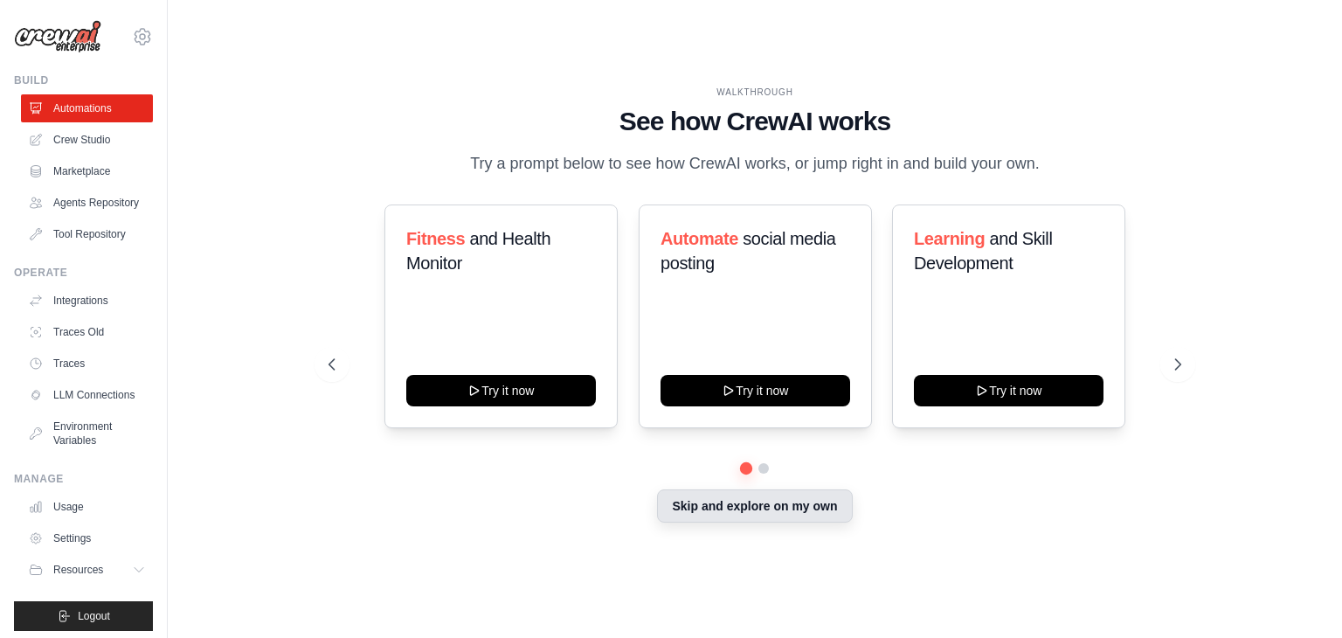
click at [811, 515] on button "Skip and explore on my own" at bounding box center [754, 505] width 195 height 33
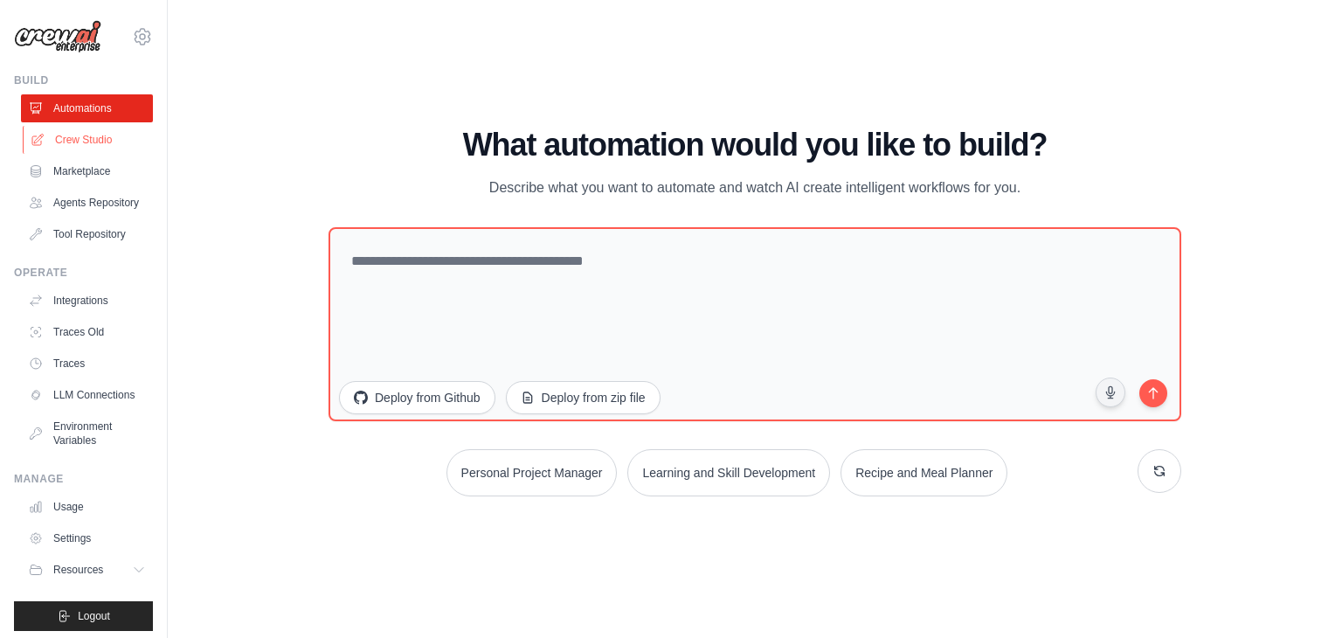
click at [89, 134] on link "Crew Studio" at bounding box center [89, 140] width 132 height 28
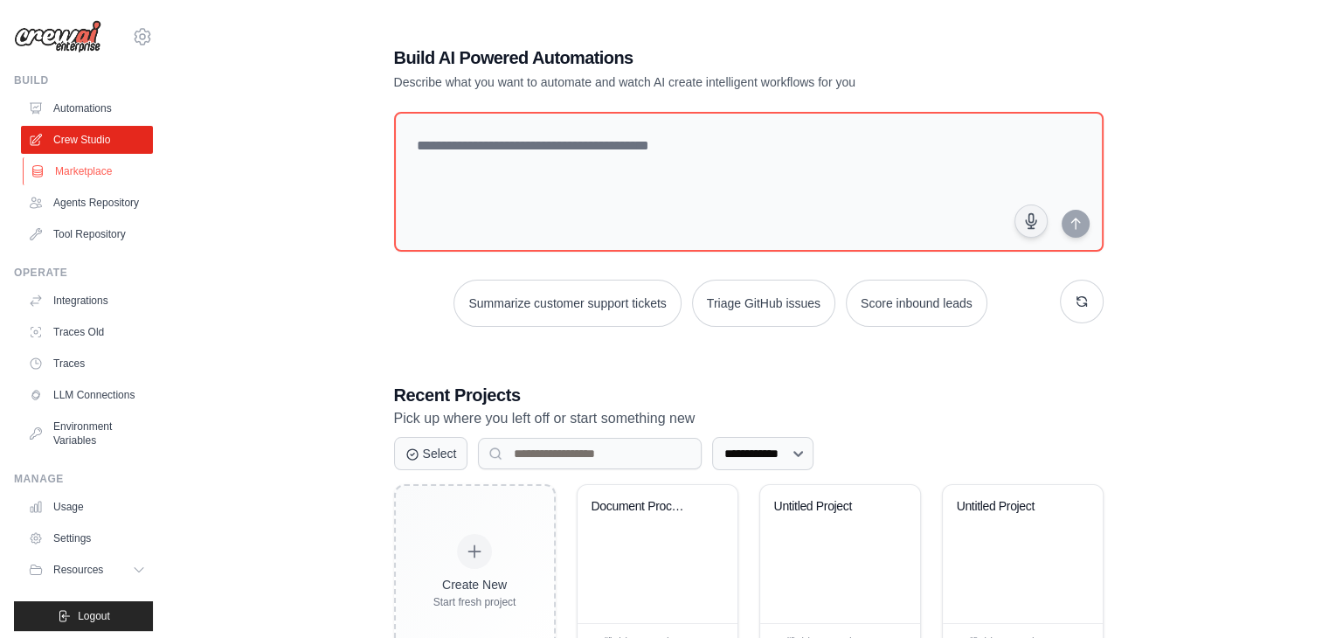
click at [70, 170] on link "Marketplace" at bounding box center [89, 171] width 132 height 28
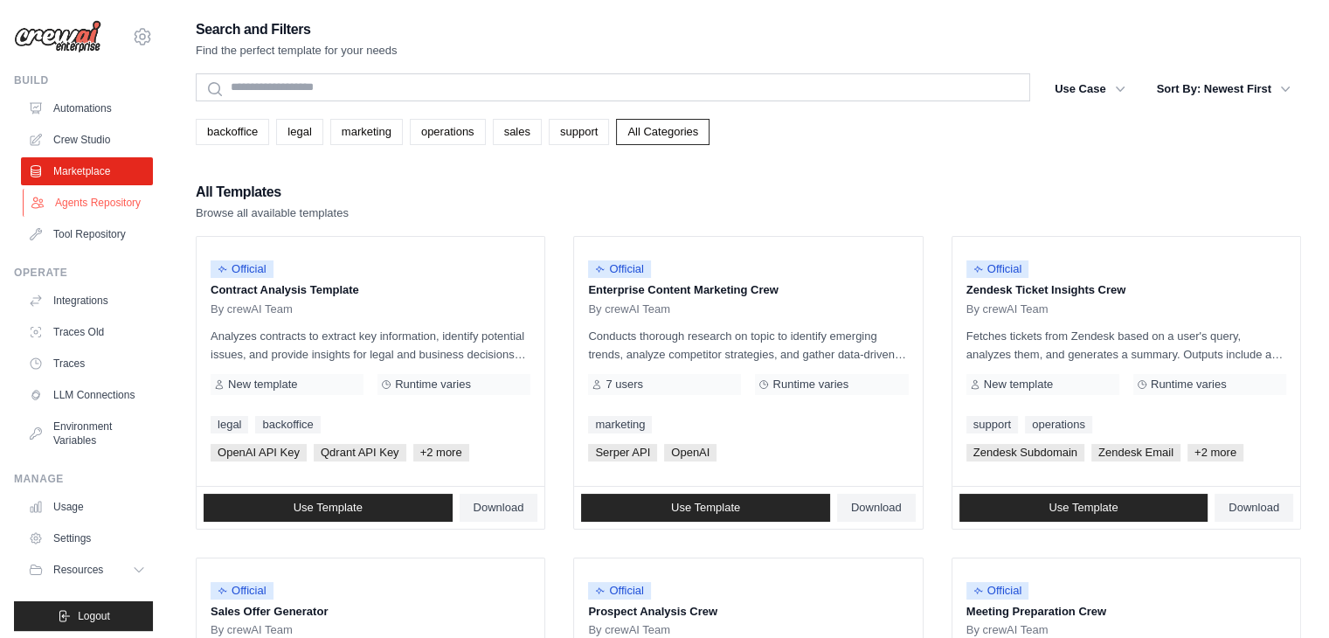
click at [58, 211] on link "Agents Repository" at bounding box center [89, 203] width 132 height 28
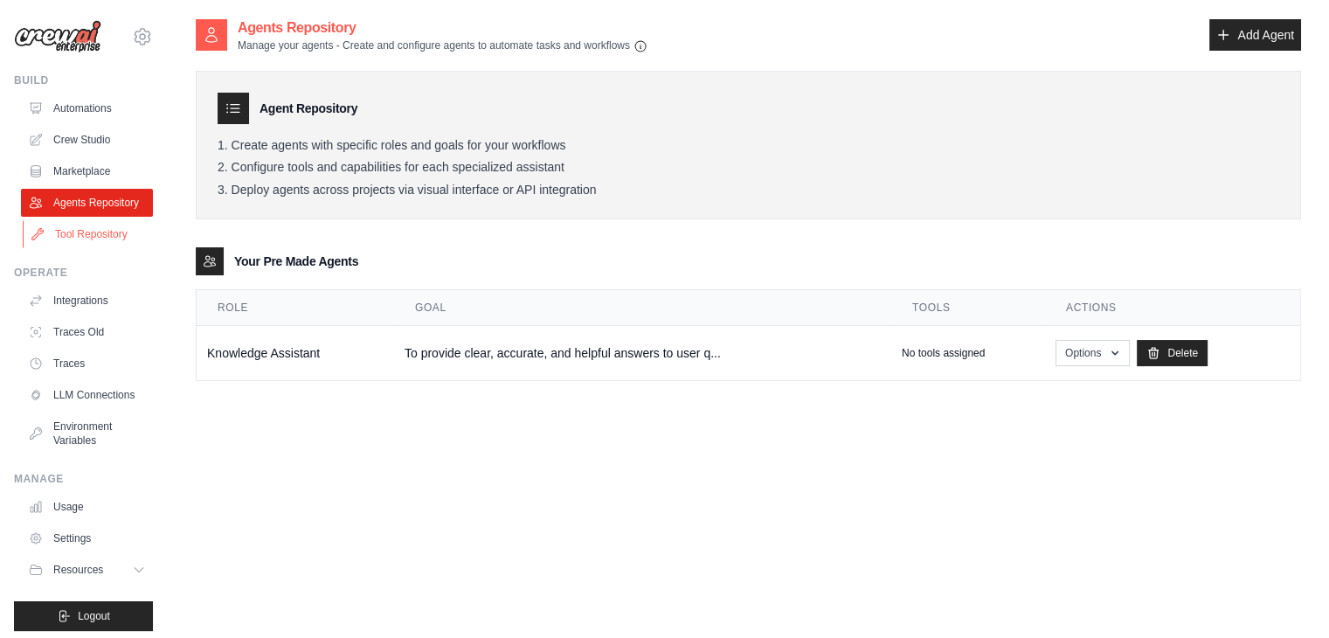
click at [56, 248] on link "Tool Repository" at bounding box center [89, 234] width 132 height 28
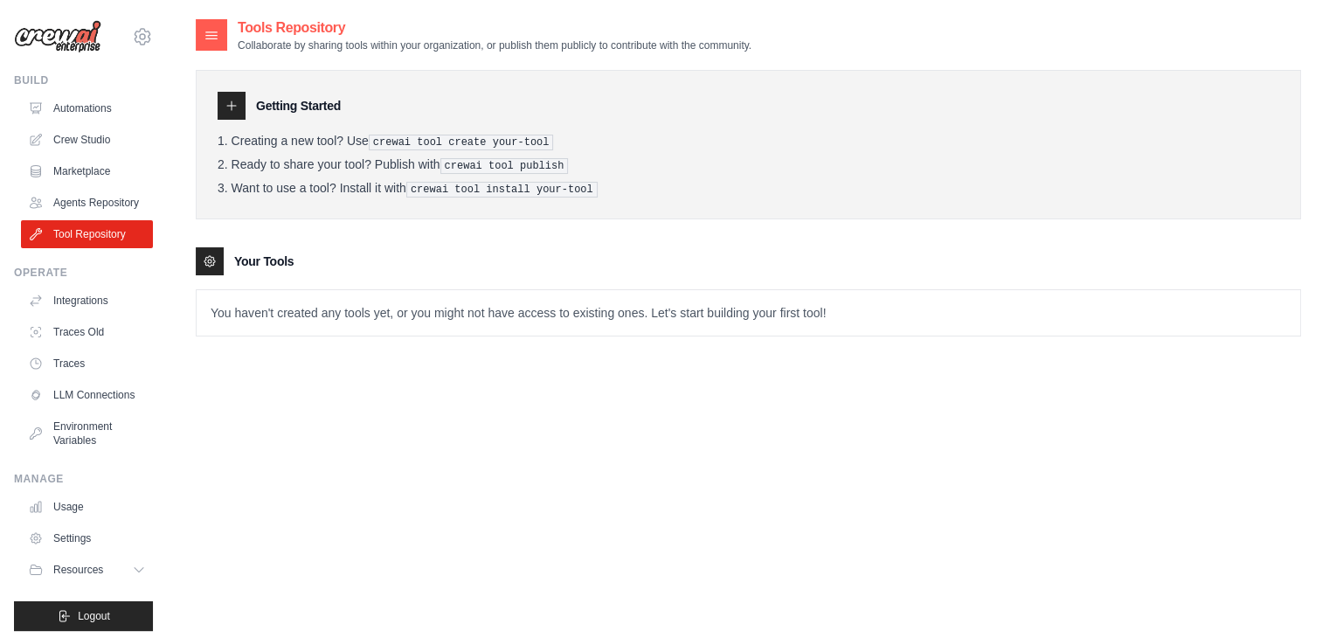
click at [61, 295] on div "Operate Integrations Traces Old Traces LLM Connections" at bounding box center [83, 360] width 139 height 189
click at [62, 309] on link "Integrations" at bounding box center [89, 301] width 132 height 28
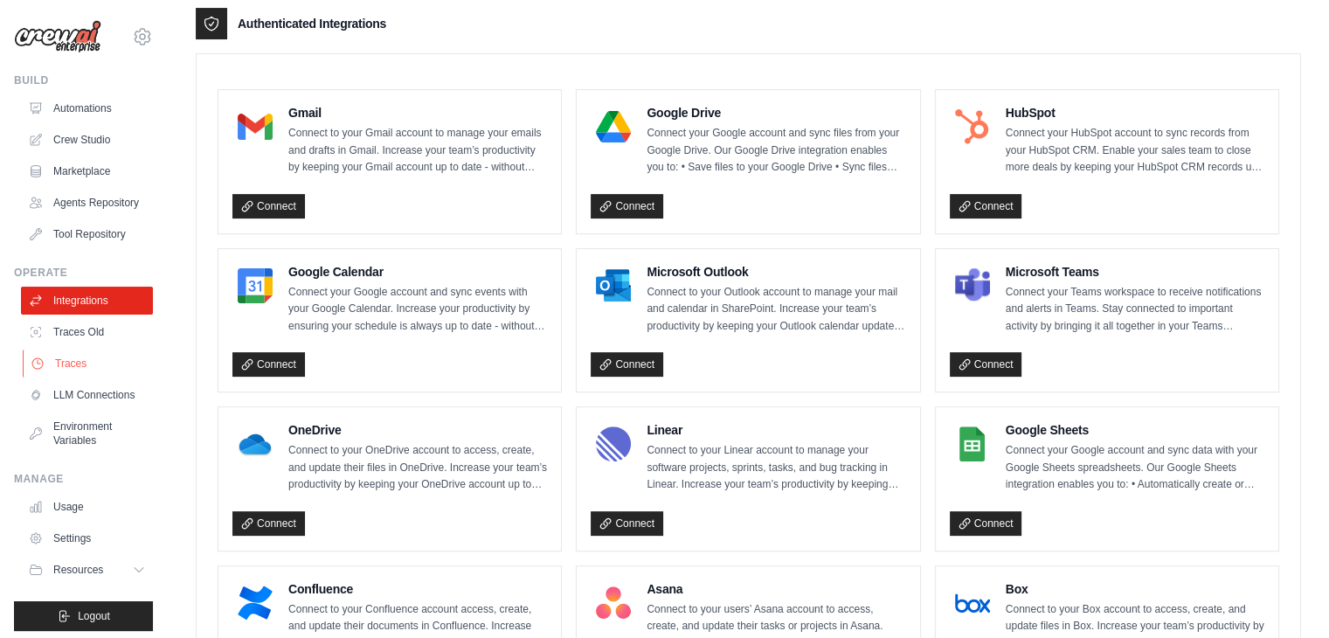
scroll to position [524, 0]
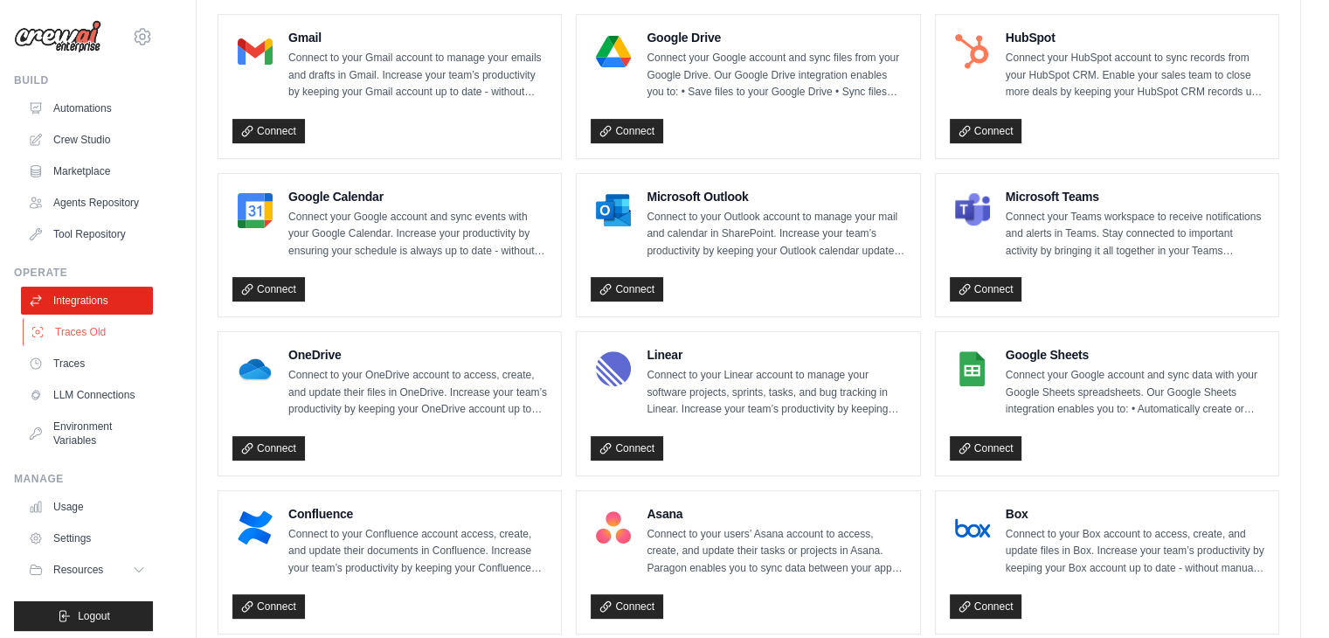
click at [53, 346] on link "Traces Old" at bounding box center [89, 332] width 132 height 28
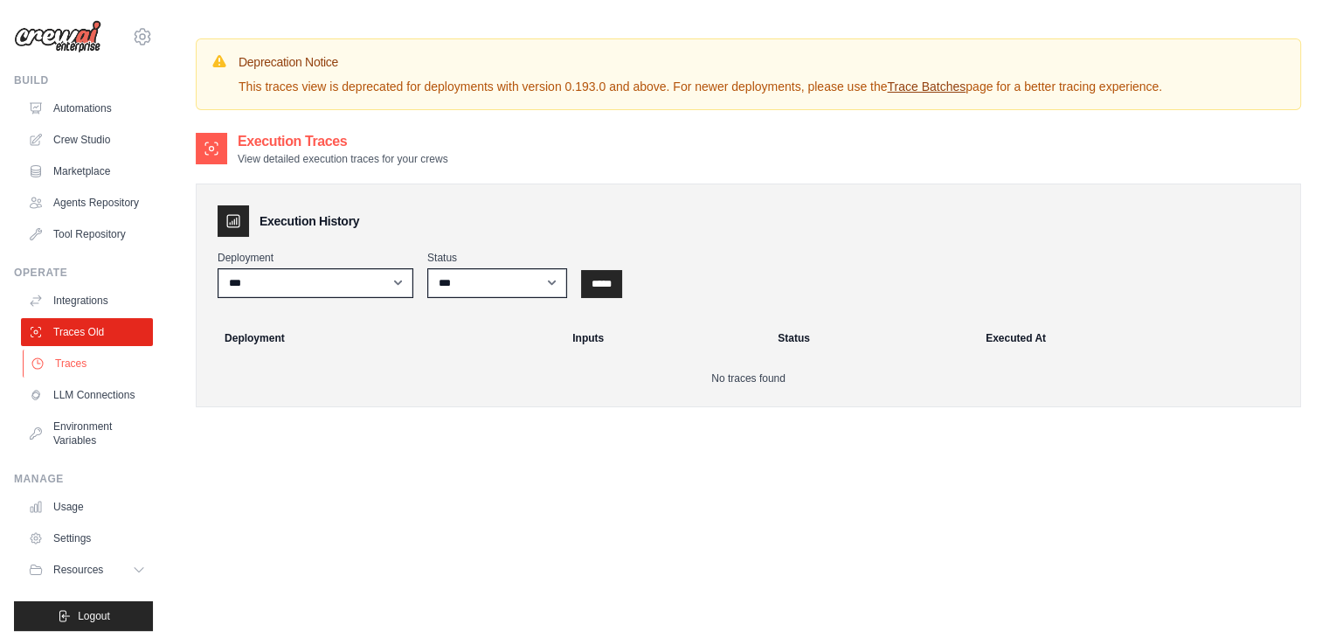
click at [66, 378] on link "Traces" at bounding box center [89, 364] width 132 height 28
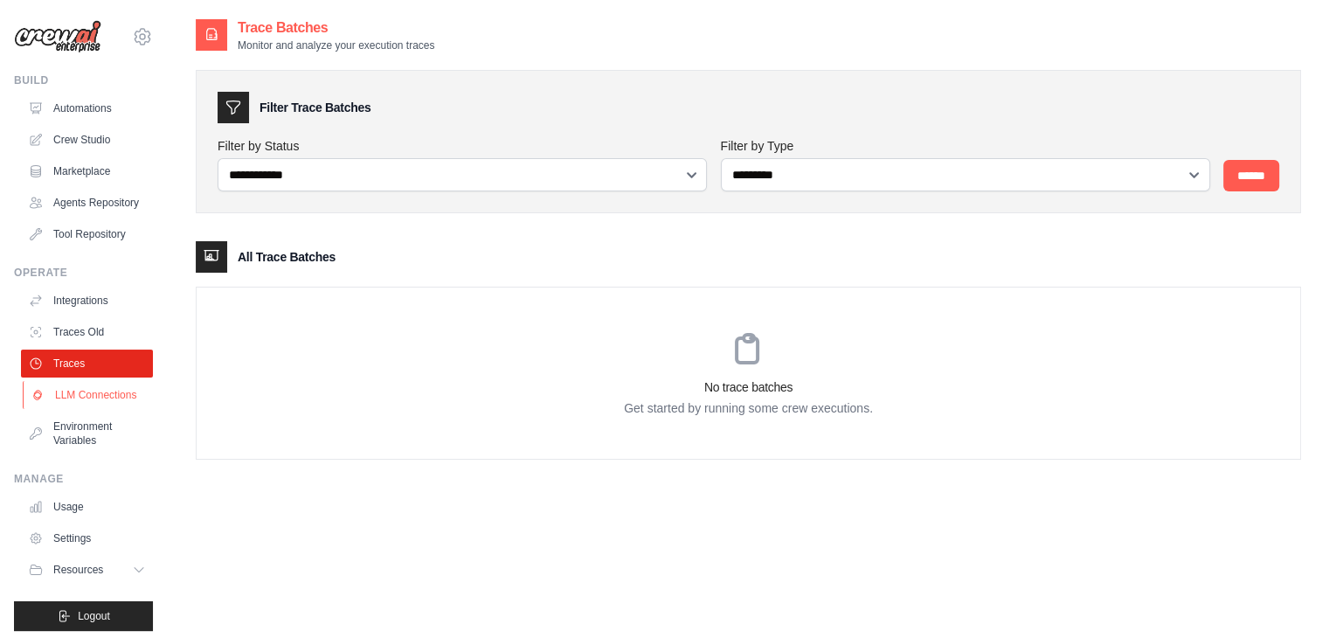
click at [76, 409] on link "LLM Connections" at bounding box center [89, 395] width 132 height 28
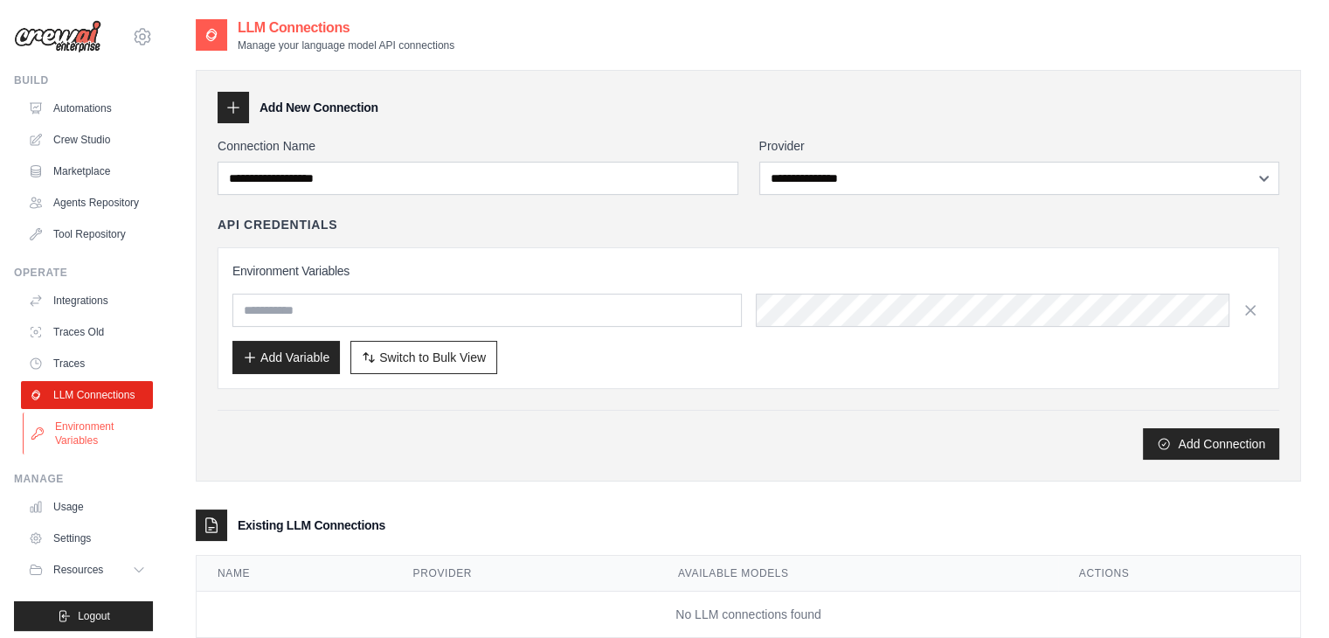
click at [48, 442] on link "Environment Variables" at bounding box center [89, 434] width 132 height 42
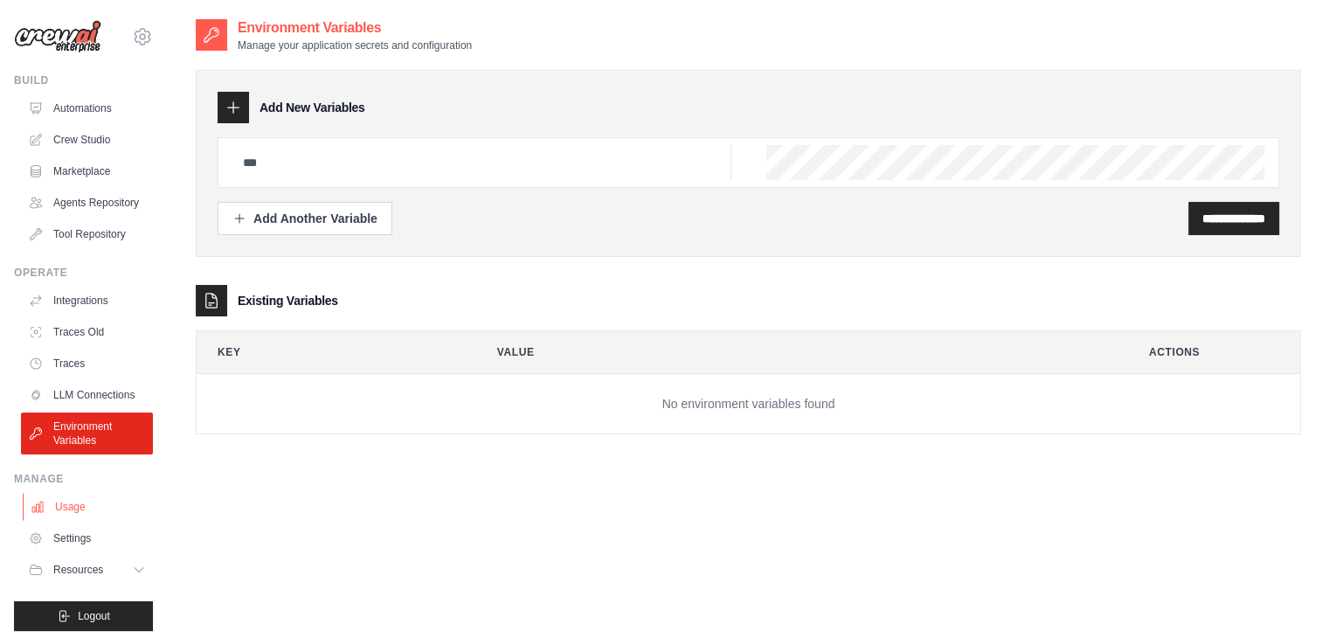
click at [33, 512] on icon at bounding box center [37, 507] width 10 height 10
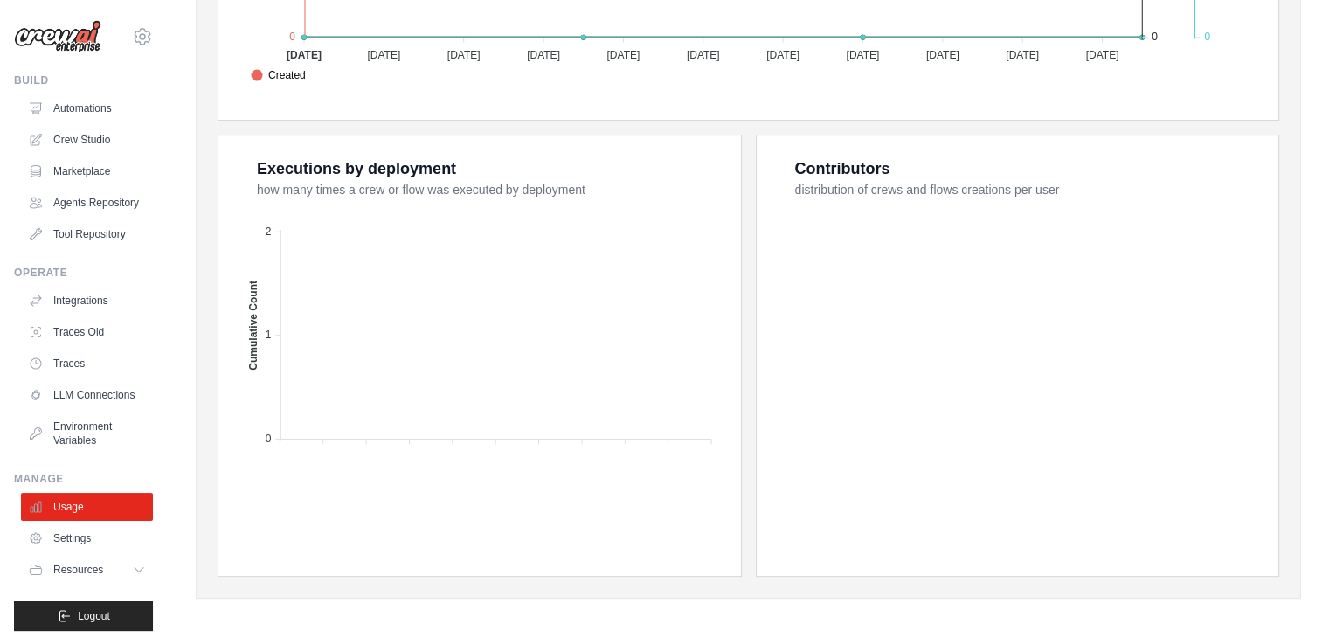
scroll to position [627, 0]
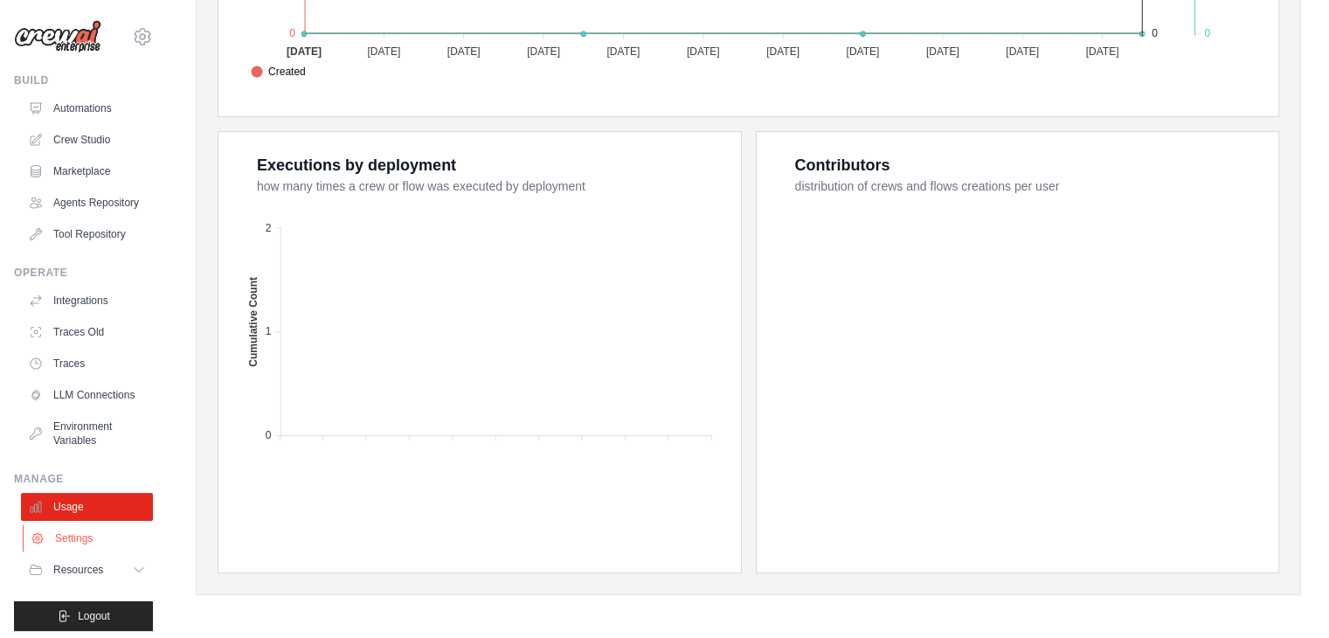
click at [59, 552] on link "Settings" at bounding box center [89, 538] width 132 height 28
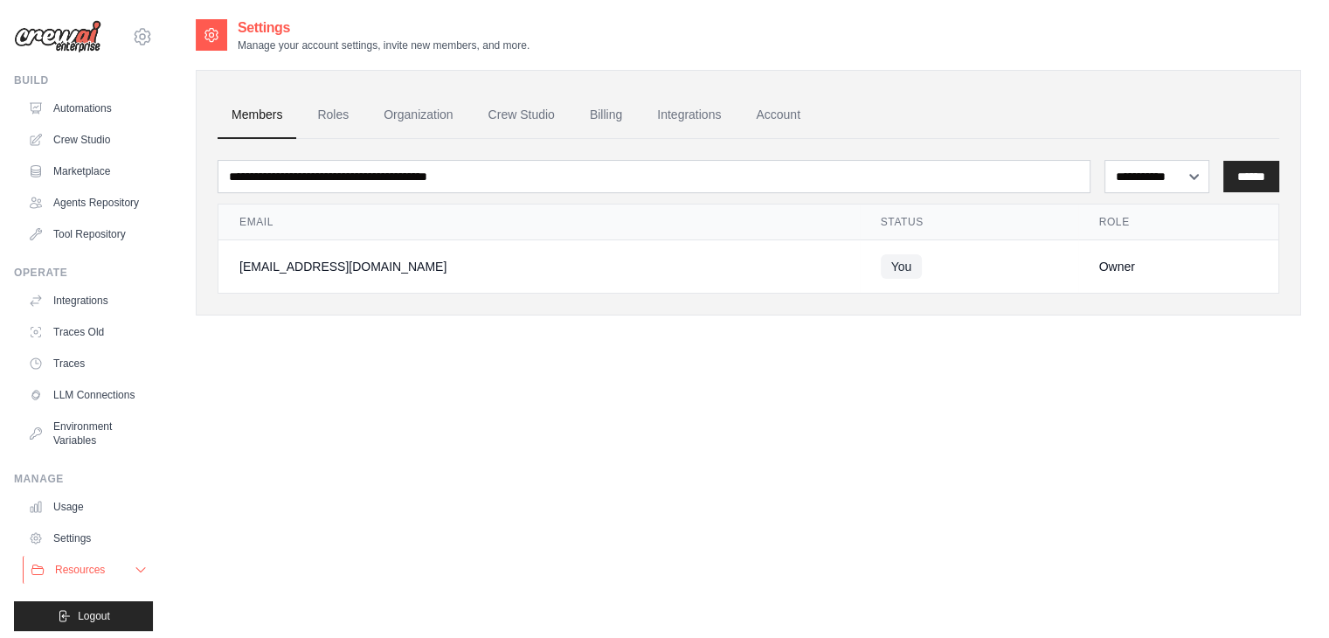
click at [63, 577] on span "Resources" at bounding box center [80, 570] width 50 height 14
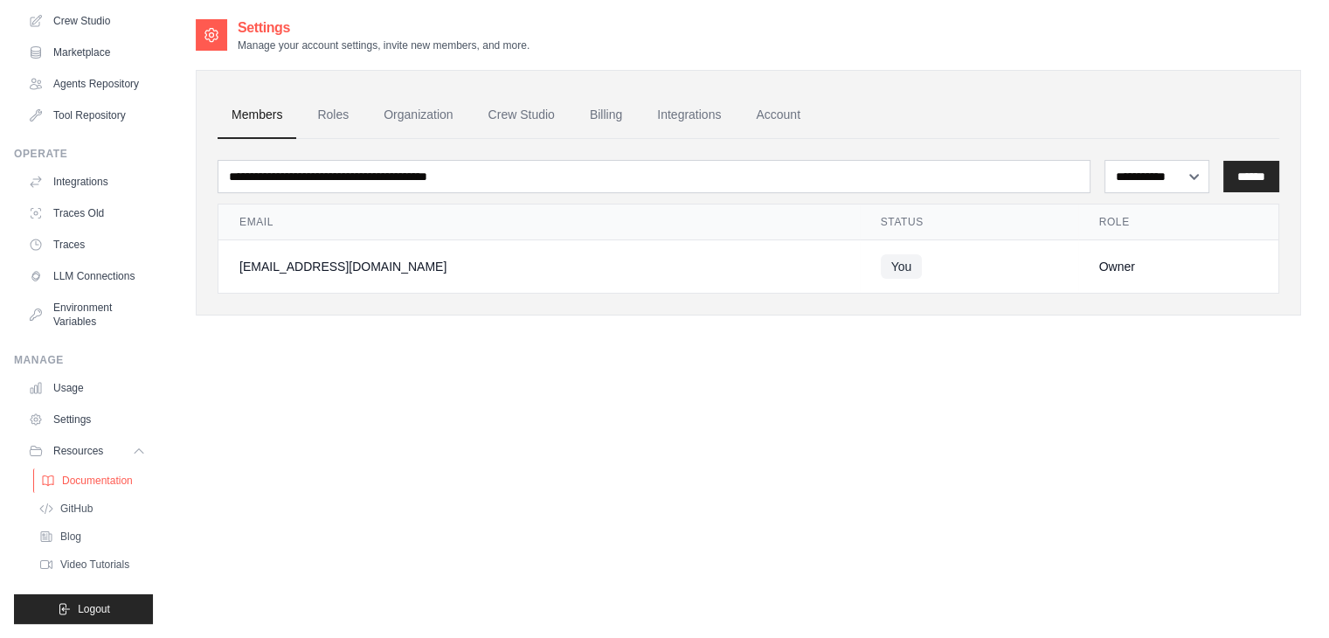
click at [93, 481] on span "Documentation" at bounding box center [97, 481] width 71 height 14
